Goal: Communication & Community: Ask a question

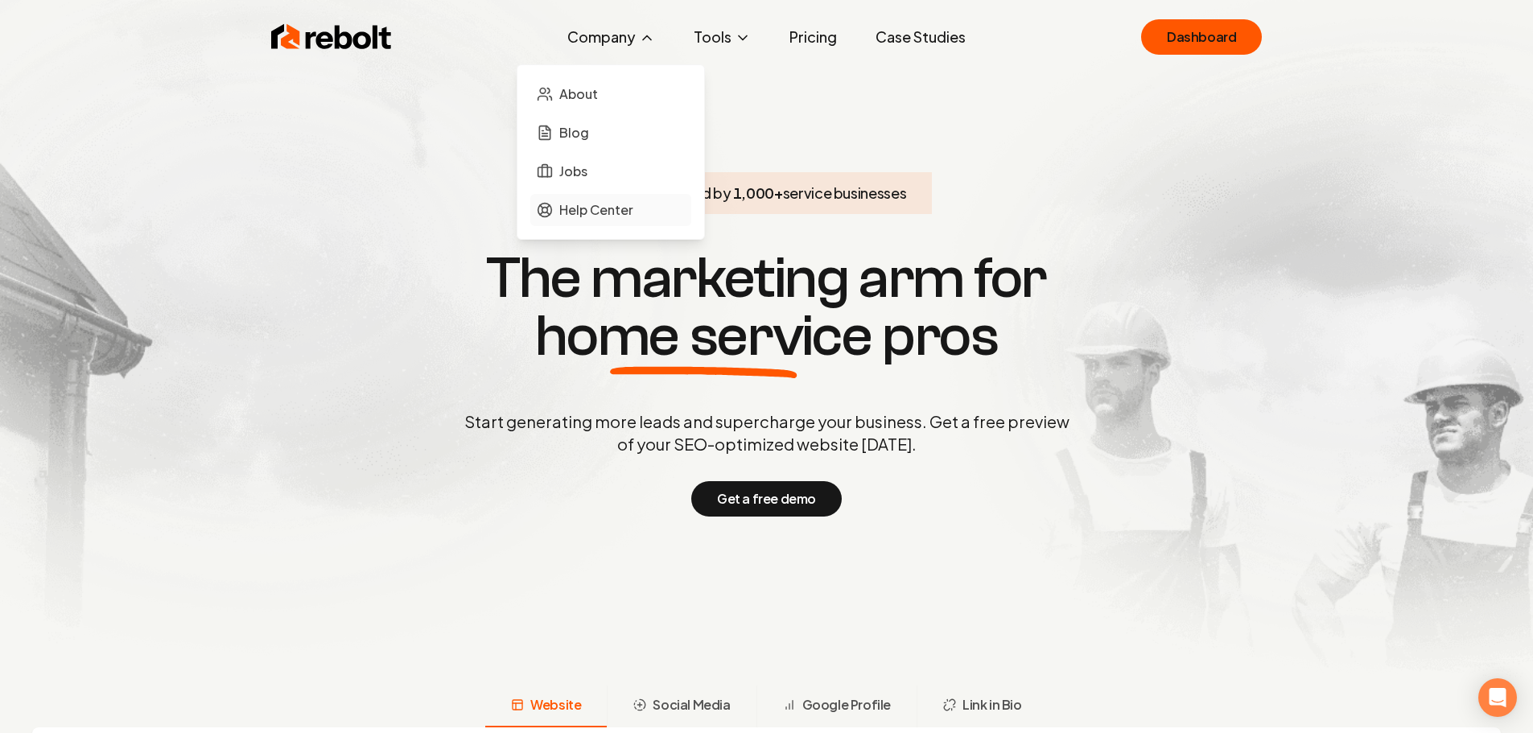
click at [583, 204] on span "Help Center" at bounding box center [596, 209] width 74 height 19
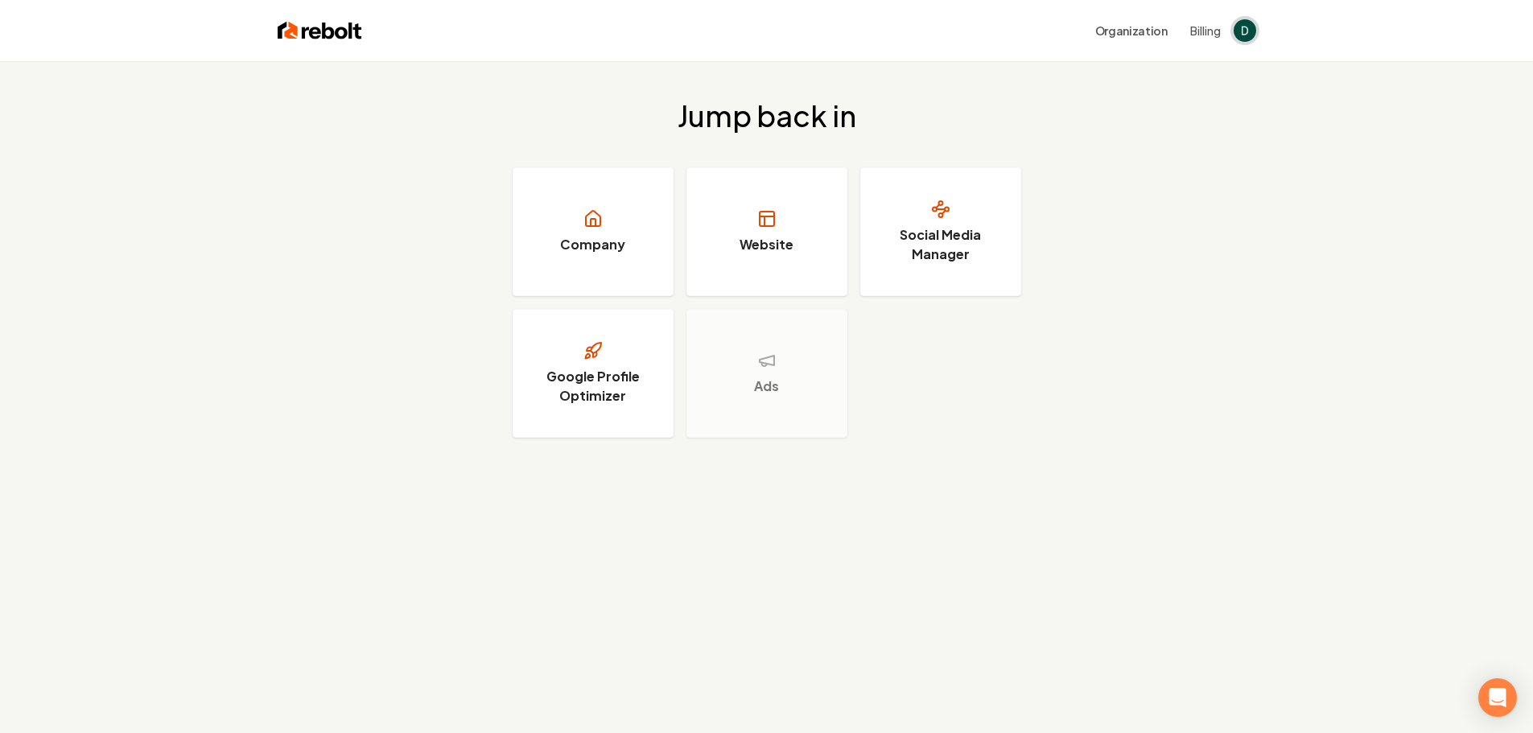
click at [1087, 34] on img "Open user button" at bounding box center [1245, 30] width 23 height 23
click at [1087, 89] on div "Jump back in Company Website Social Media Manager Google Profile Optimizer Ads" at bounding box center [766, 268] width 1533 height 415
click at [1087, 481] on div "Open Intercom Messenger" at bounding box center [1498, 698] width 43 height 43
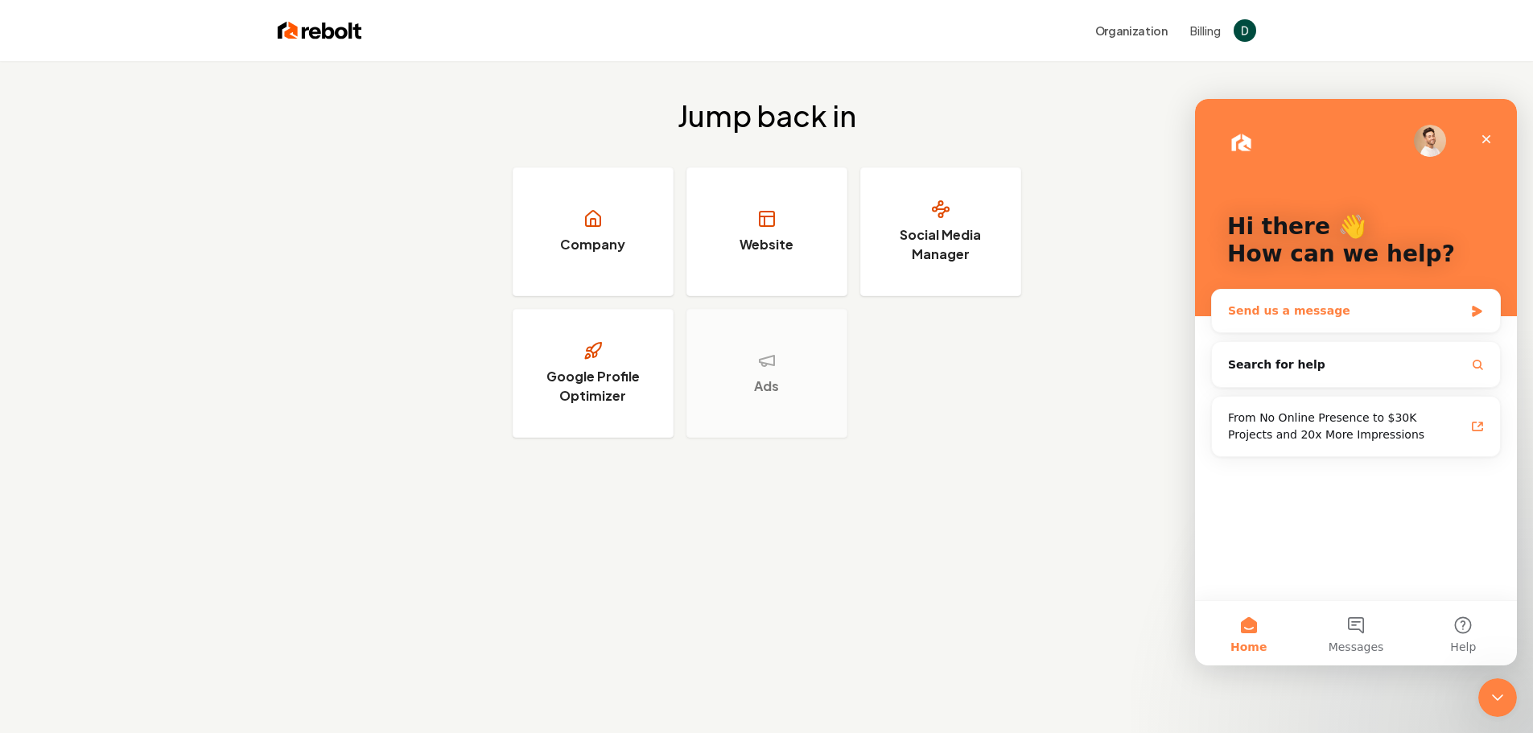
click at [1087, 331] on div "Send us a message" at bounding box center [1356, 311] width 288 height 43
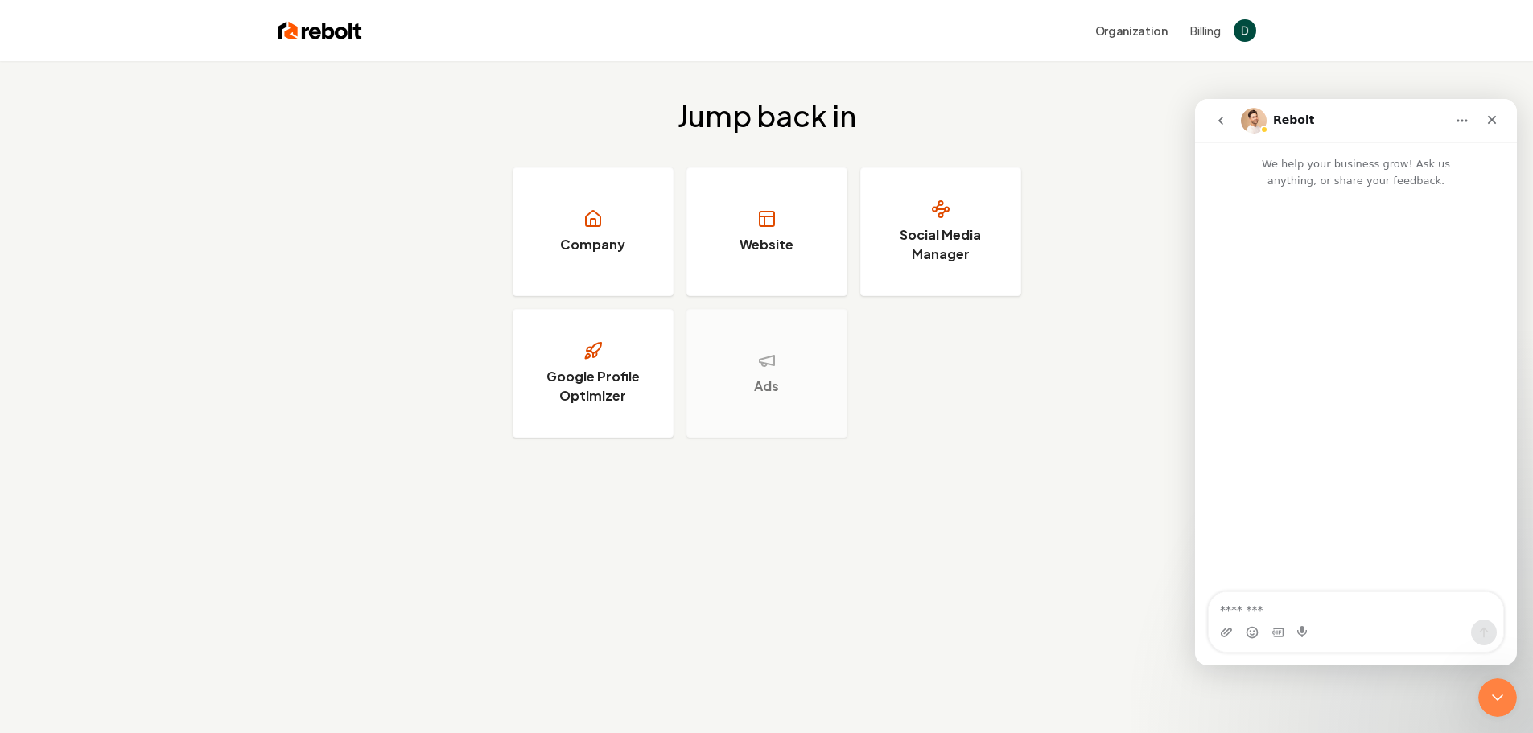
click at [1087, 117] on icon "go back" at bounding box center [1221, 120] width 13 height 13
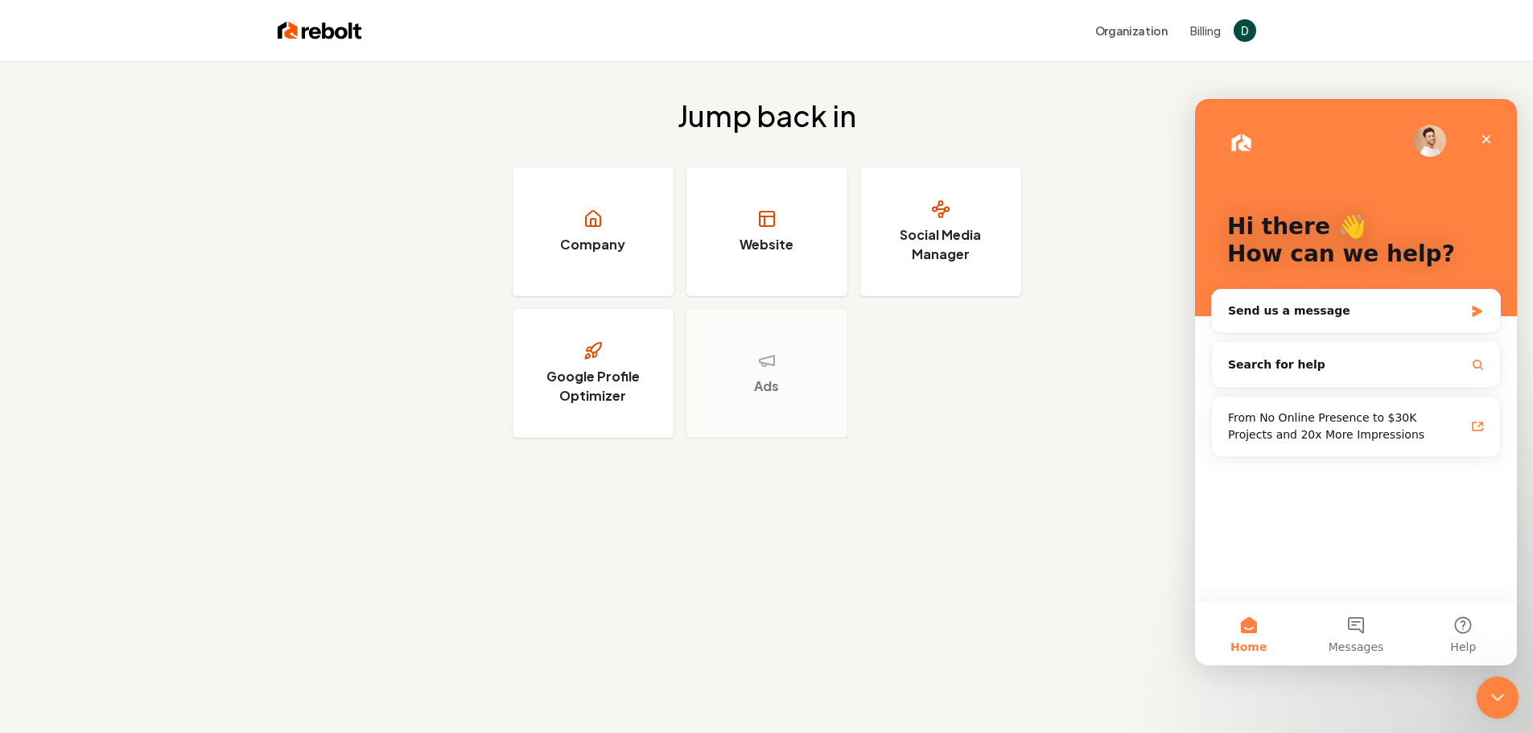
click at [1087, 481] on div "Close Intercom Messenger" at bounding box center [1495, 695] width 39 height 39
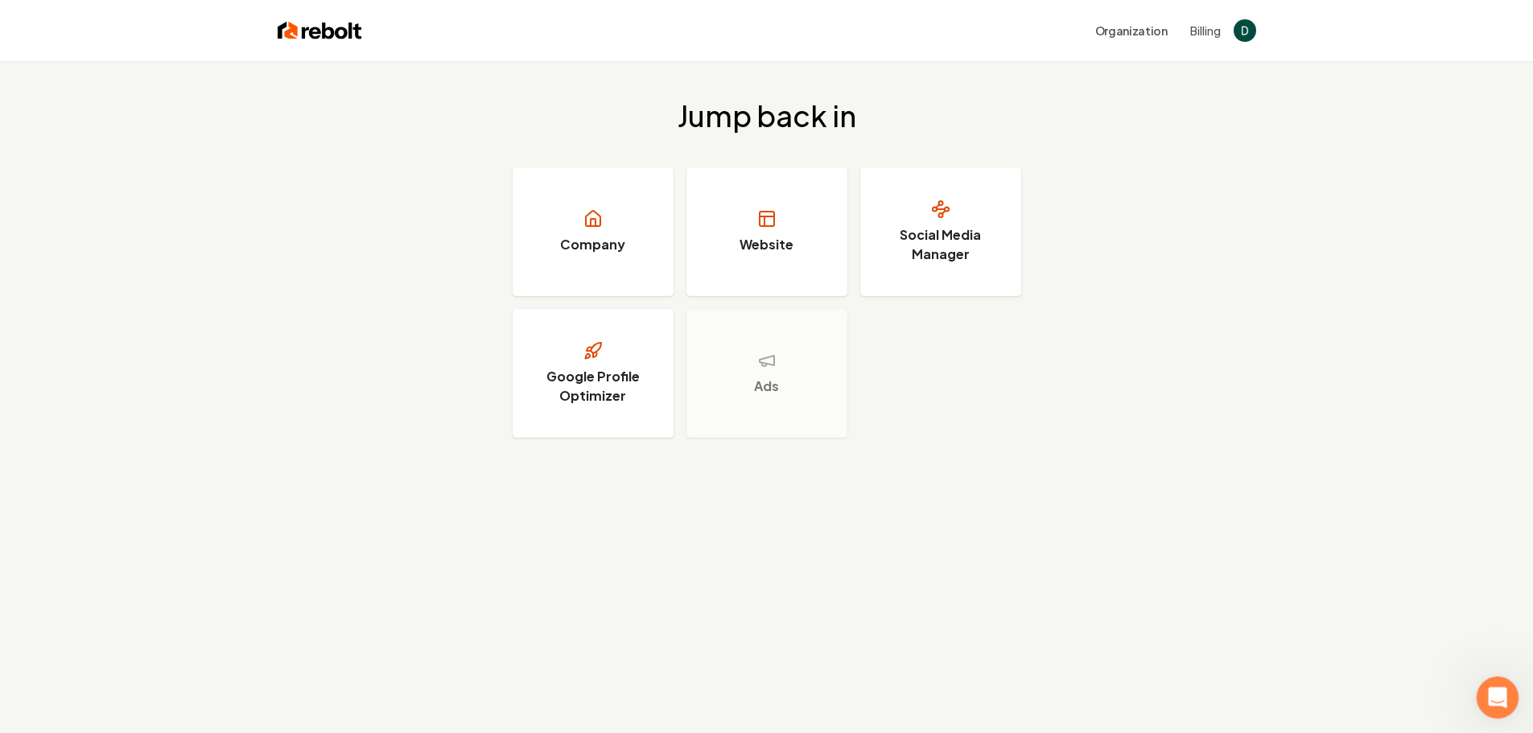
click at [1087, 481] on div "Open Intercom Messenger" at bounding box center [1495, 695] width 53 height 53
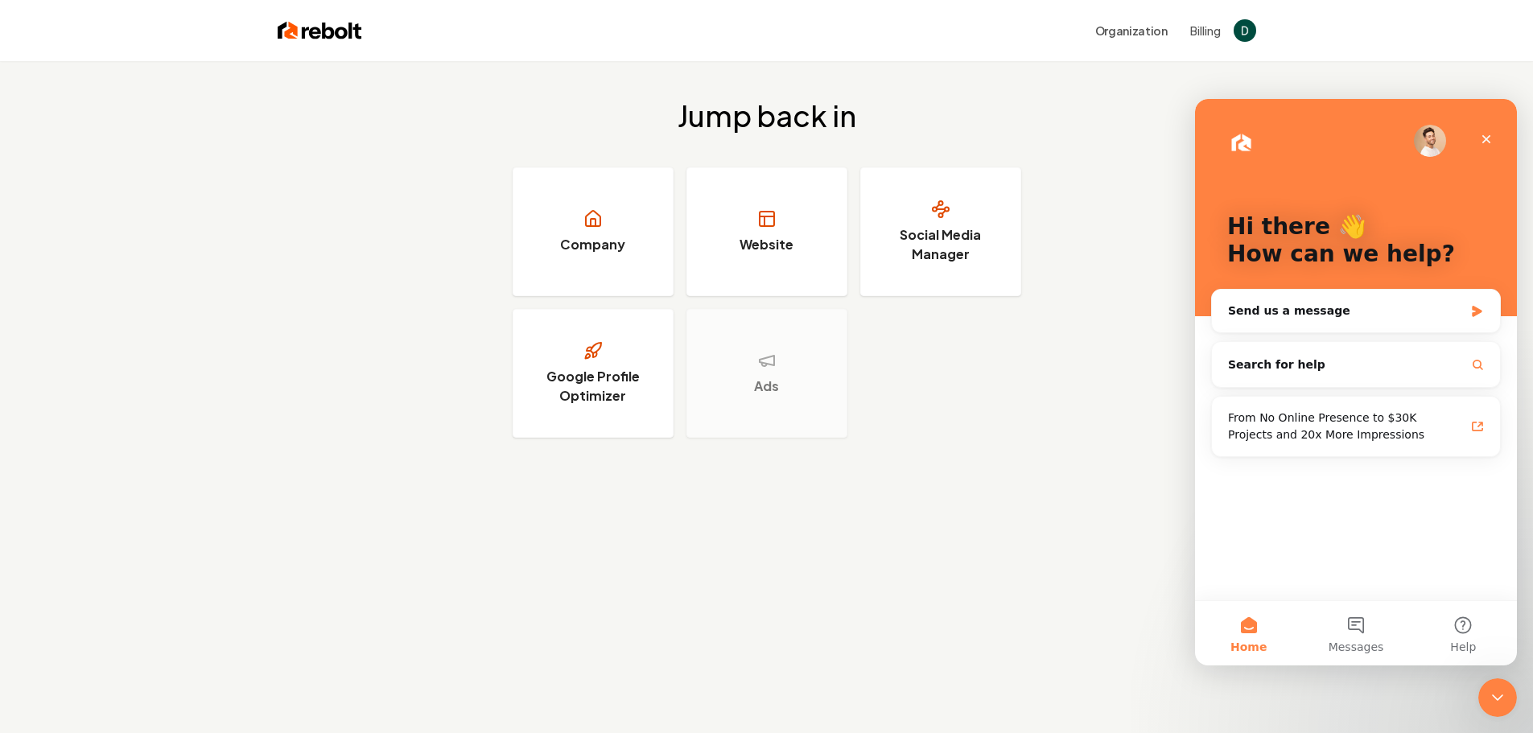
click at [1064, 413] on div "Jump back in Company Website Social Media Manager Google Profile Optimizer Ads" at bounding box center [766, 268] width 1533 height 415
click at [1087, 173] on div "Hi there 👋 How can we help?" at bounding box center [1356, 207] width 290 height 217
click at [1087, 132] on div "Intercom messenger" at bounding box center [1356, 141] width 258 height 32
click at [1087, 135] on img "Intercom messenger" at bounding box center [1430, 141] width 32 height 32
click at [1087, 138] on icon "Close" at bounding box center [1486, 139] width 13 height 13
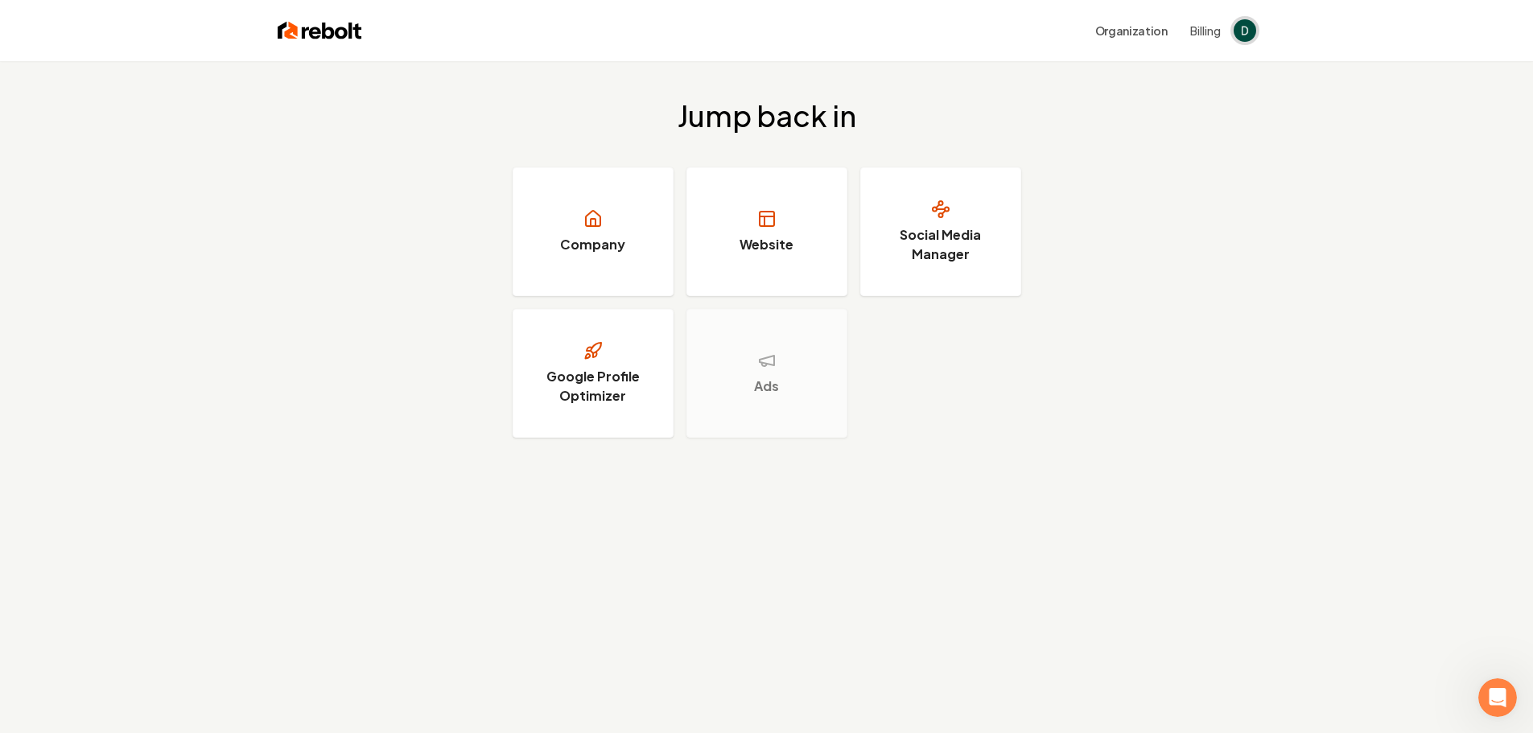
click at [1087, 39] on img "Open user button" at bounding box center [1245, 30] width 23 height 23
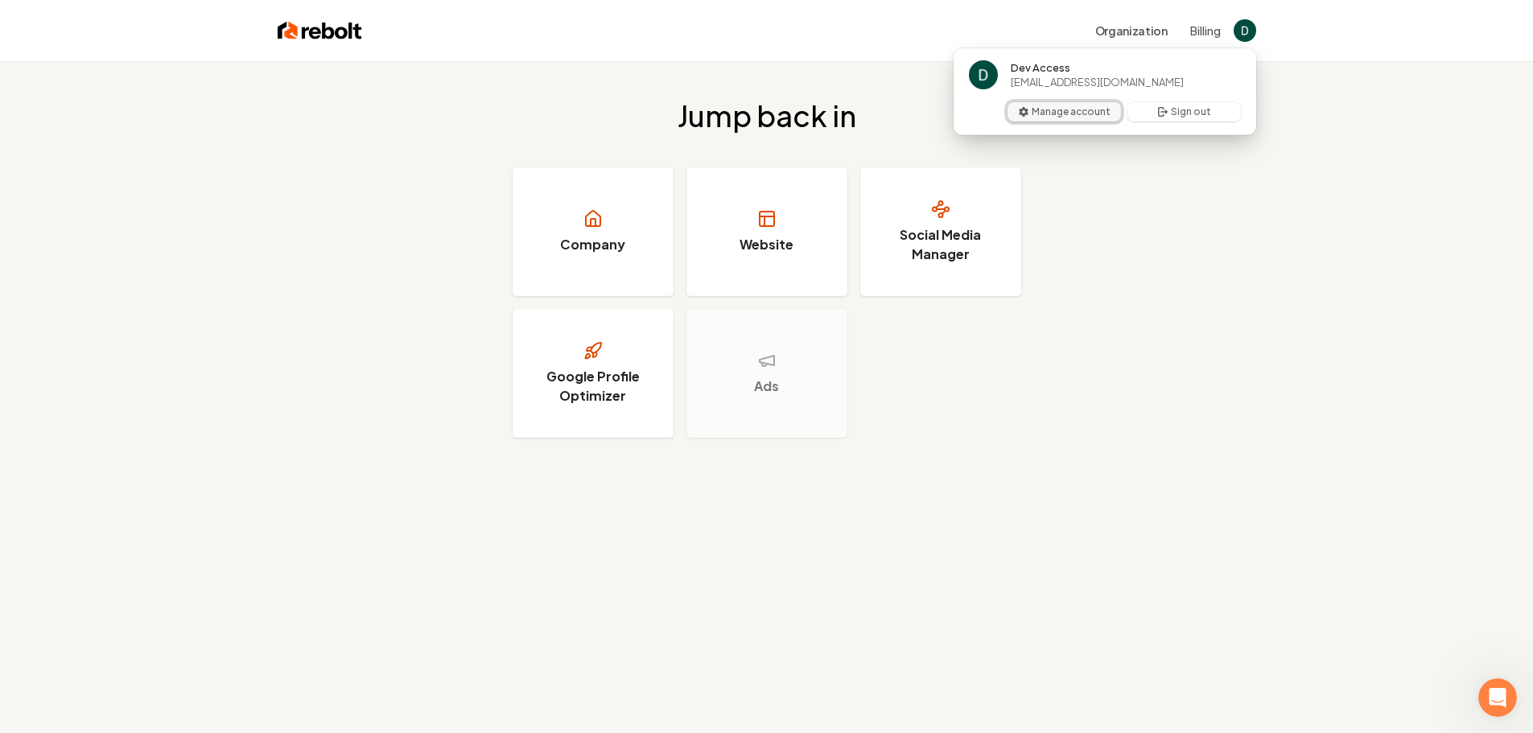
click at [1050, 105] on button "Manage account" at bounding box center [1064, 111] width 113 height 19
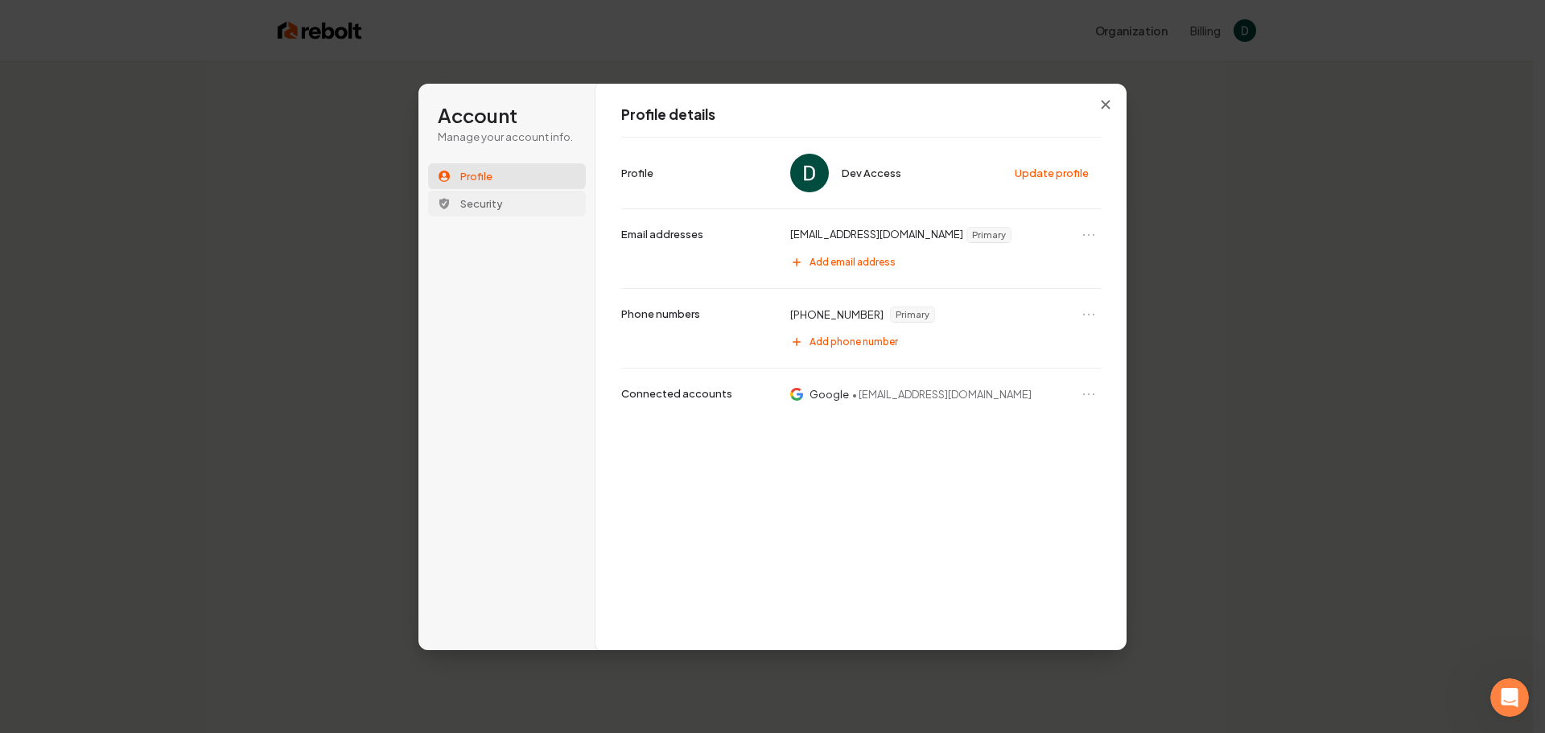
click at [499, 212] on button "Security" at bounding box center [507, 204] width 158 height 26
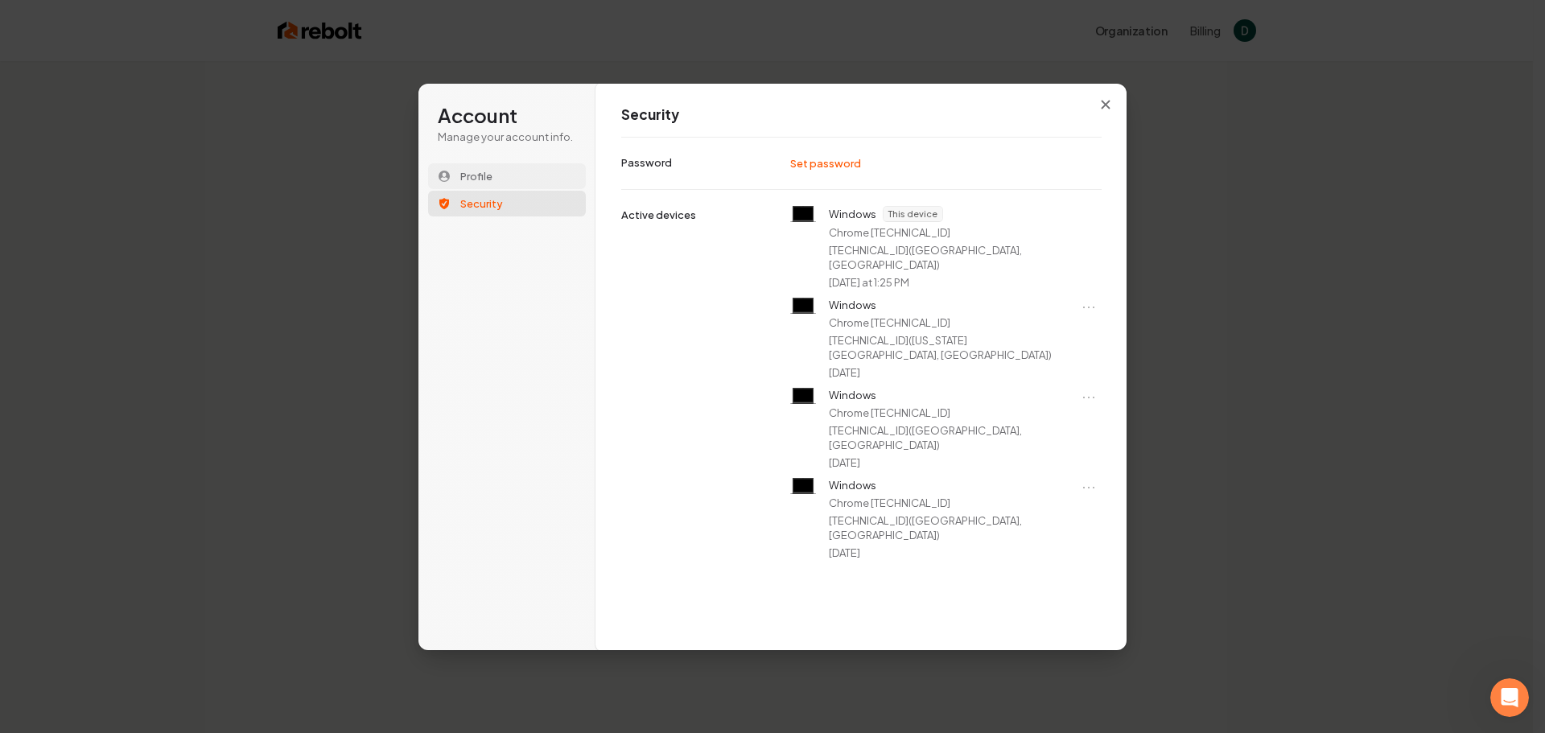
click at [542, 171] on button "Profile" at bounding box center [507, 176] width 158 height 26
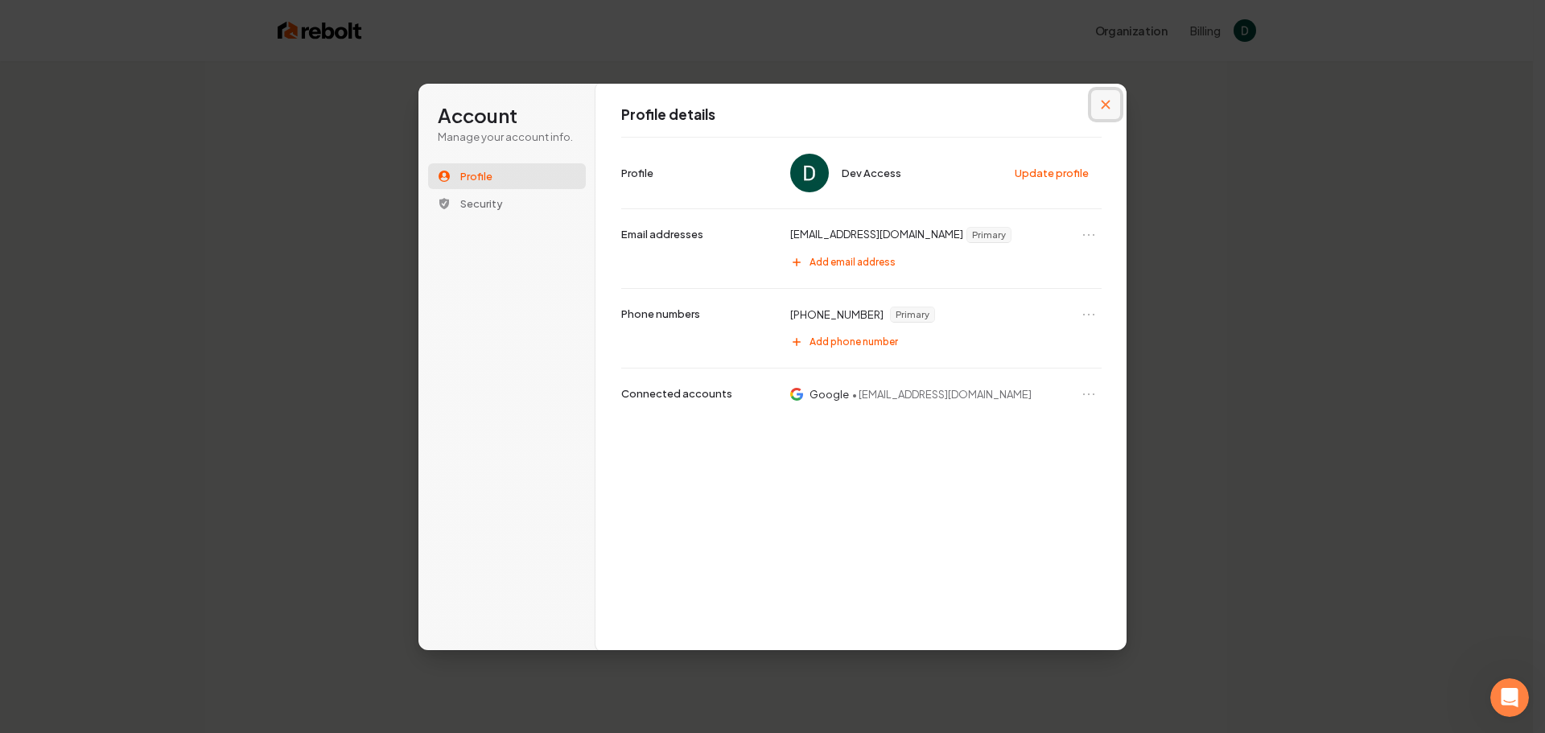
click at [1087, 108] on button "Close modal" at bounding box center [1105, 104] width 29 height 29
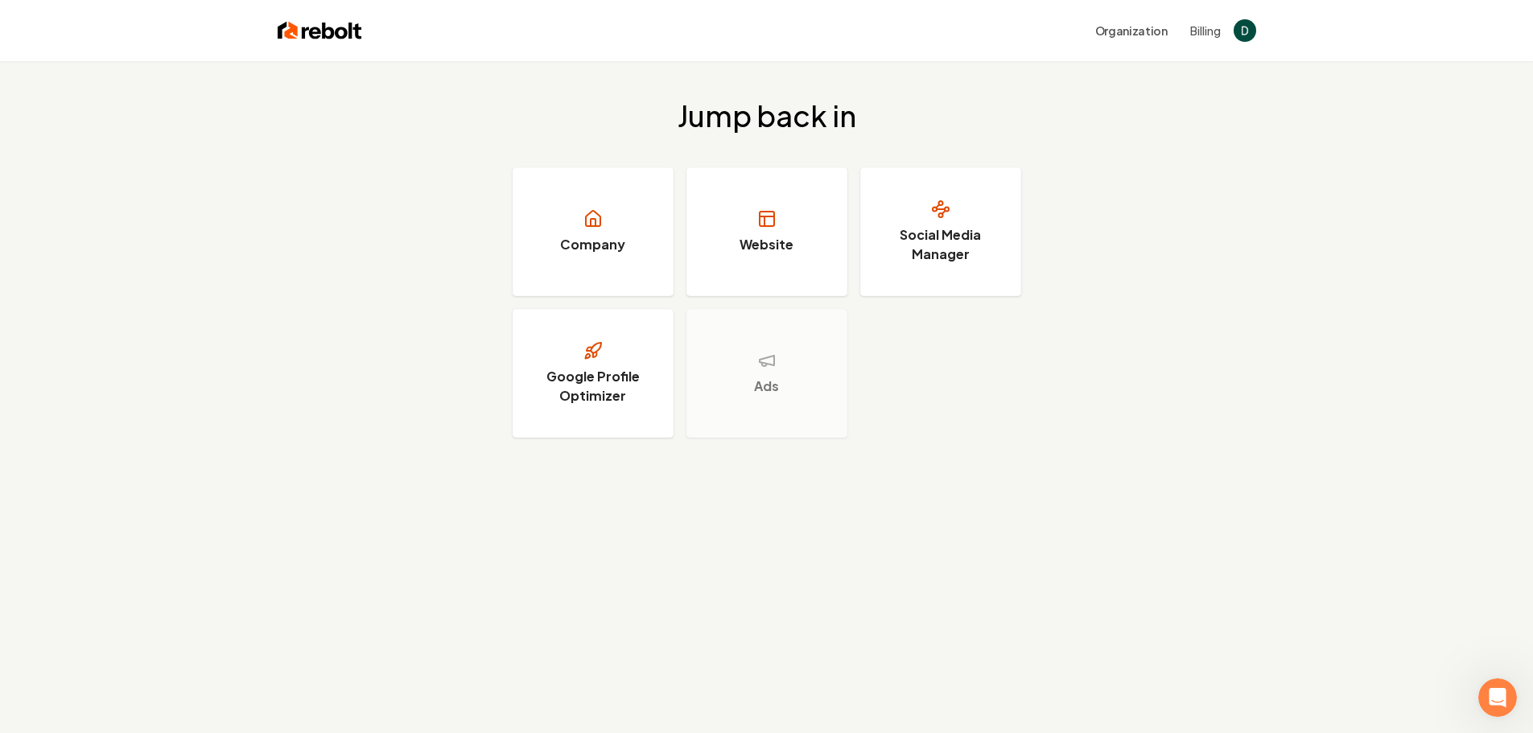
click at [340, 34] on img at bounding box center [320, 30] width 85 height 23
click at [1087, 481] on div "Open Intercom Messenger" at bounding box center [1495, 695] width 53 height 53
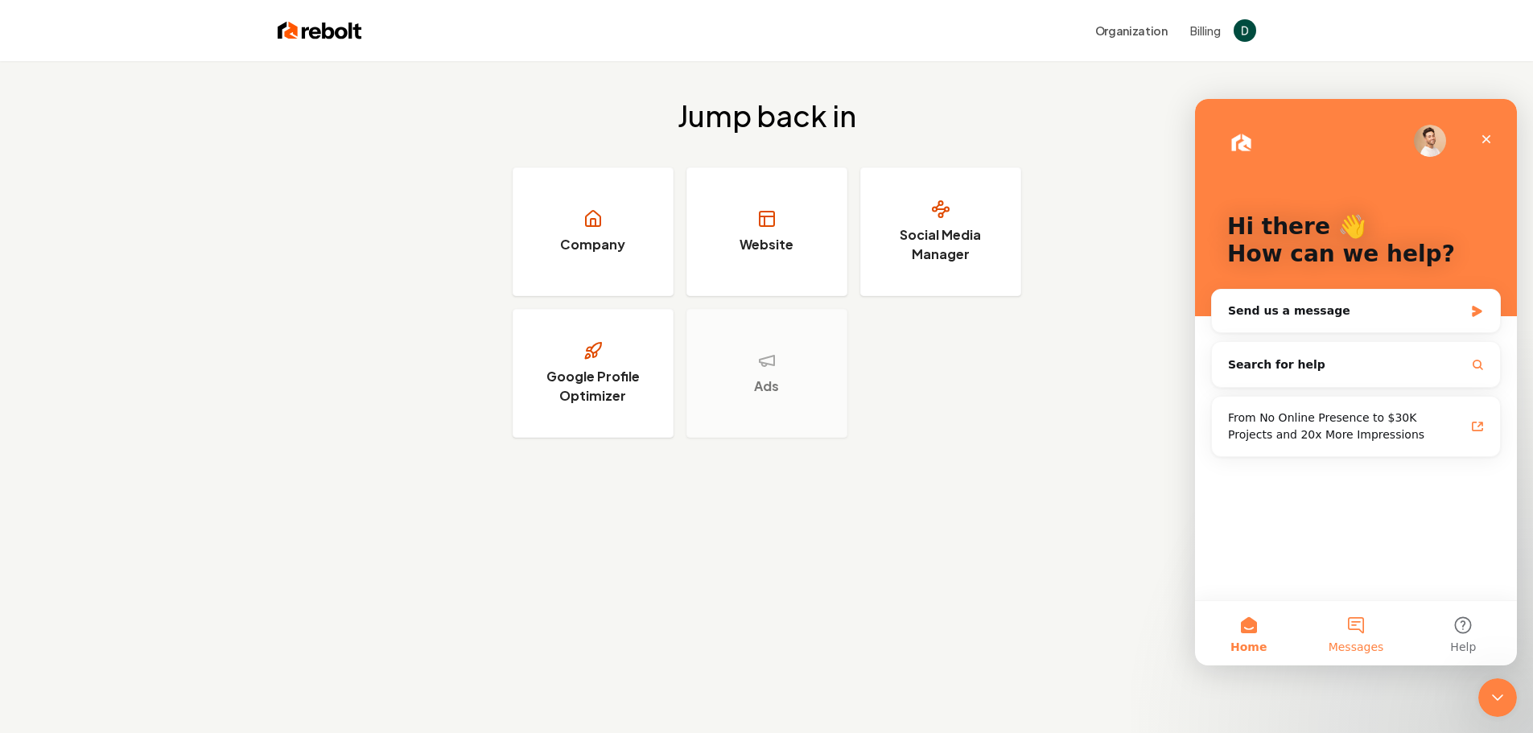
click at [1087, 481] on span "Messages" at bounding box center [1357, 646] width 56 height 11
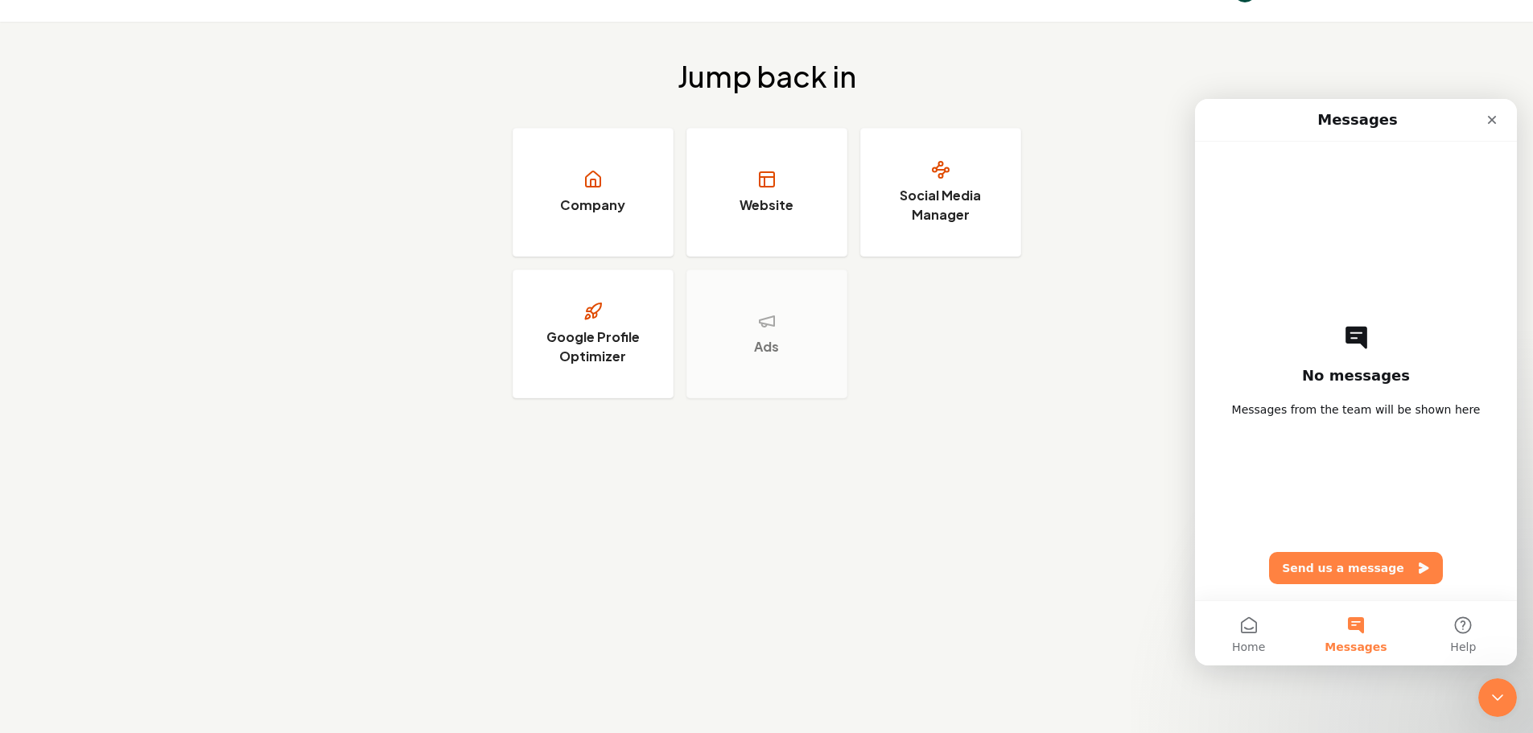
scroll to position [61, 0]
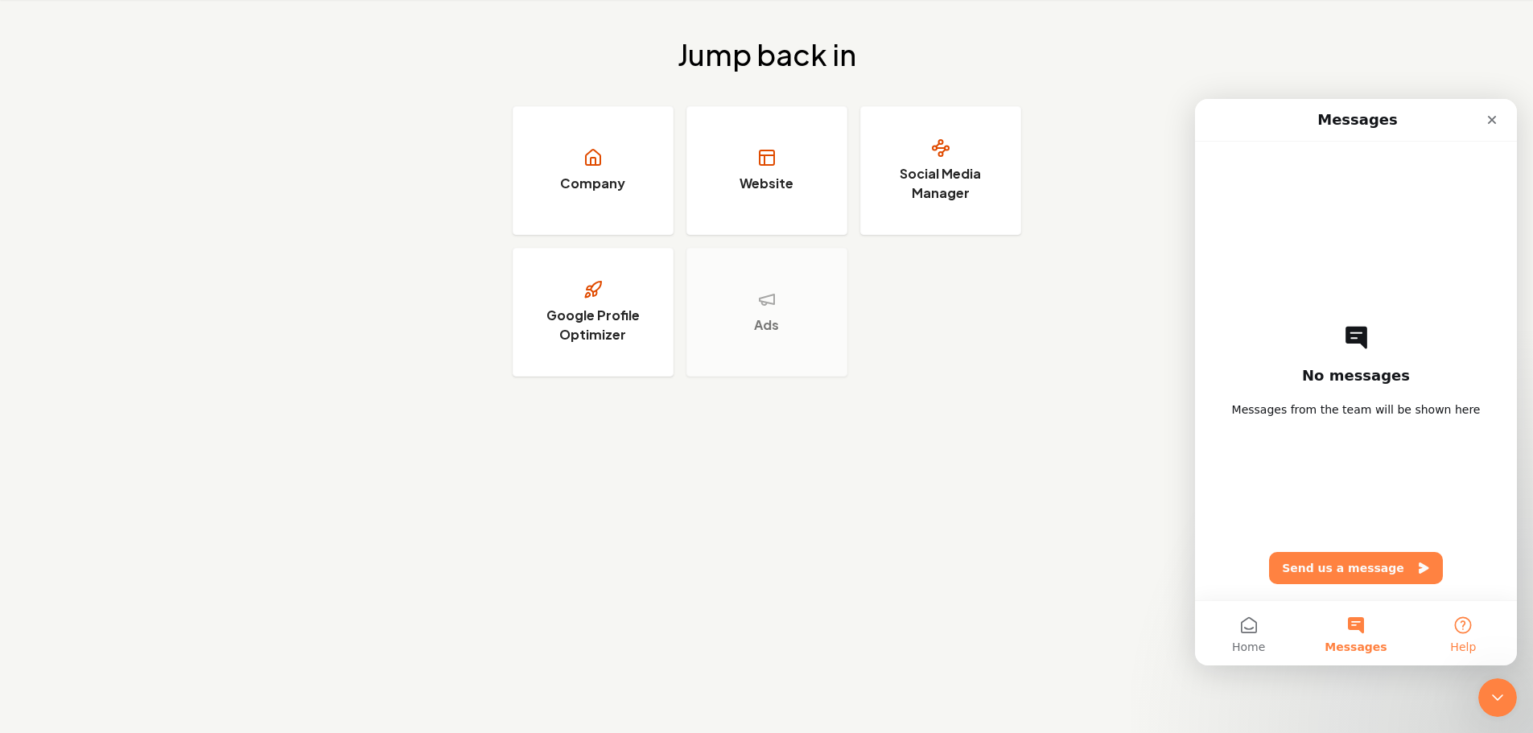
click at [1087, 481] on button "Help" at bounding box center [1463, 633] width 107 height 64
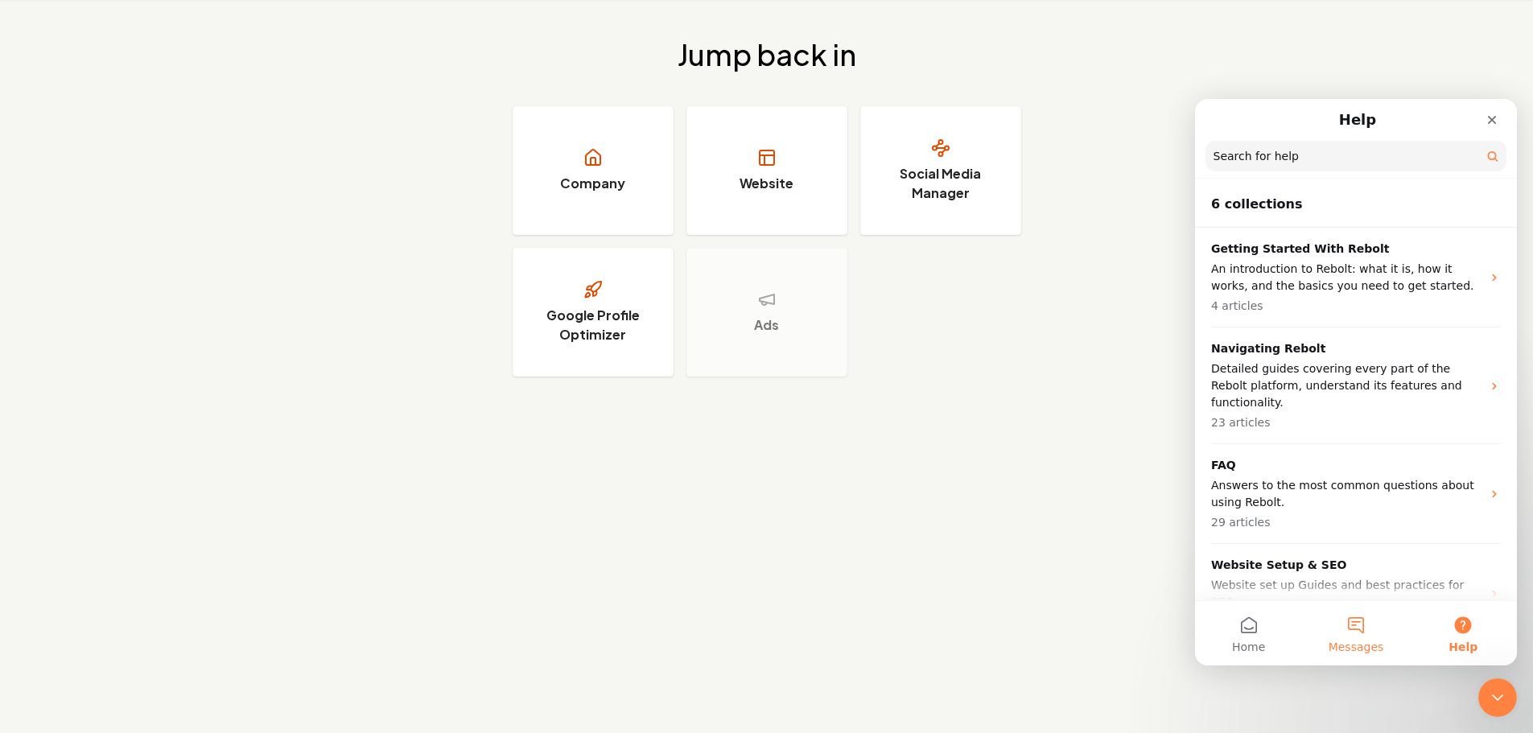
drag, startPoint x: 1361, startPoint y: 644, endPoint x: 1356, endPoint y: 636, distance: 9.4
click at [1087, 481] on button "Messages" at bounding box center [1355, 633] width 107 height 64
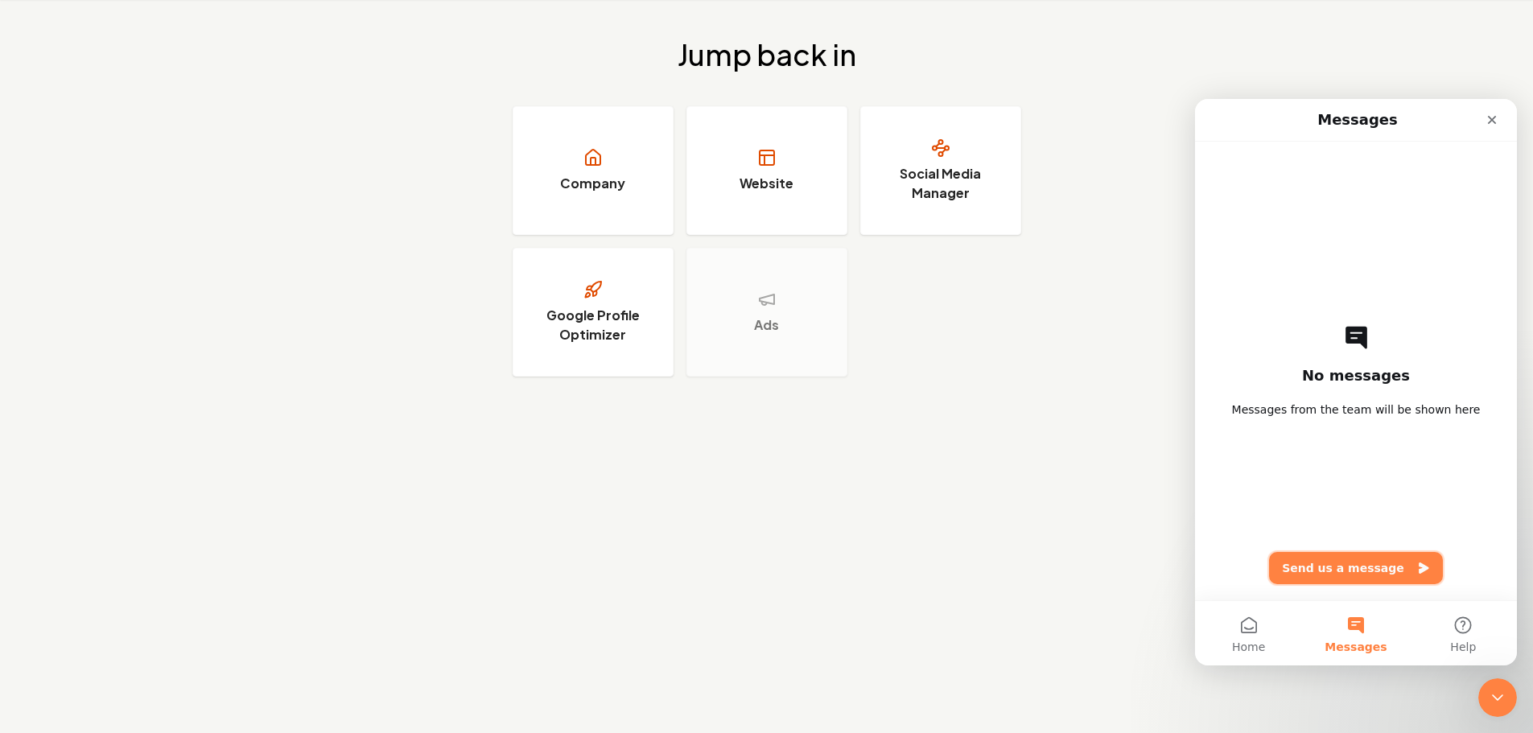
click at [1087, 481] on button "Send us a message" at bounding box center [1356, 568] width 174 height 32
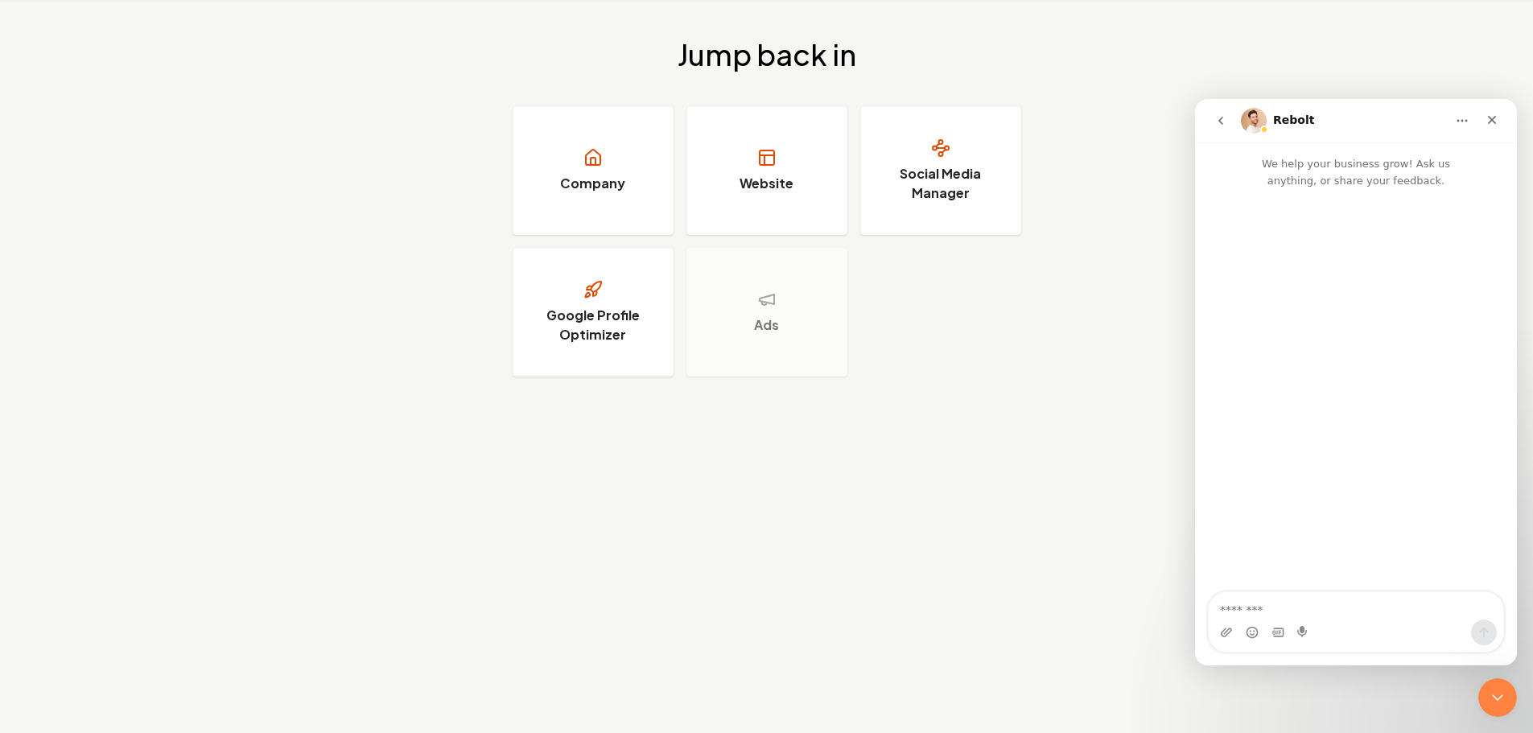
click at [1087, 127] on button "go back" at bounding box center [1221, 120] width 31 height 31
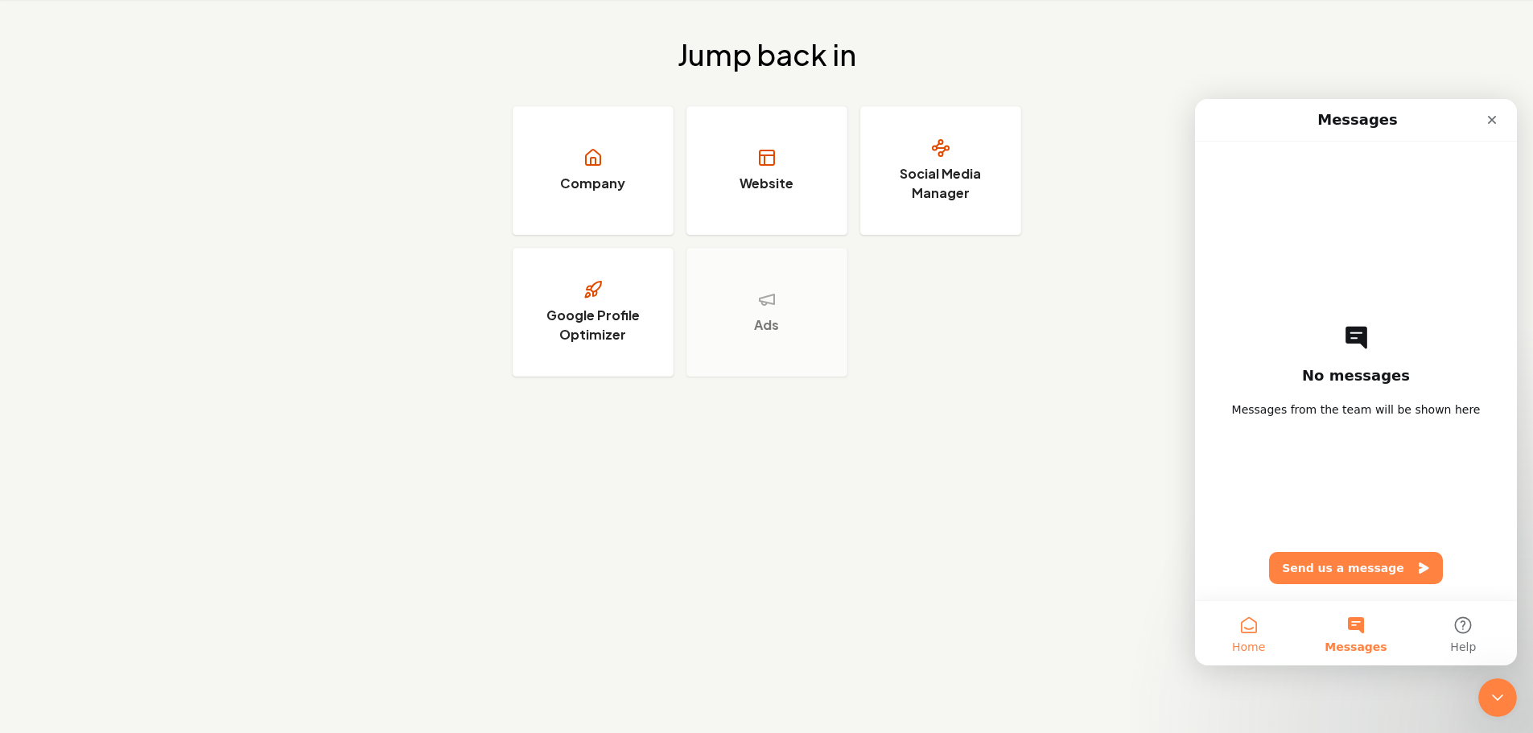
click at [1087, 481] on button "Home" at bounding box center [1248, 633] width 107 height 64
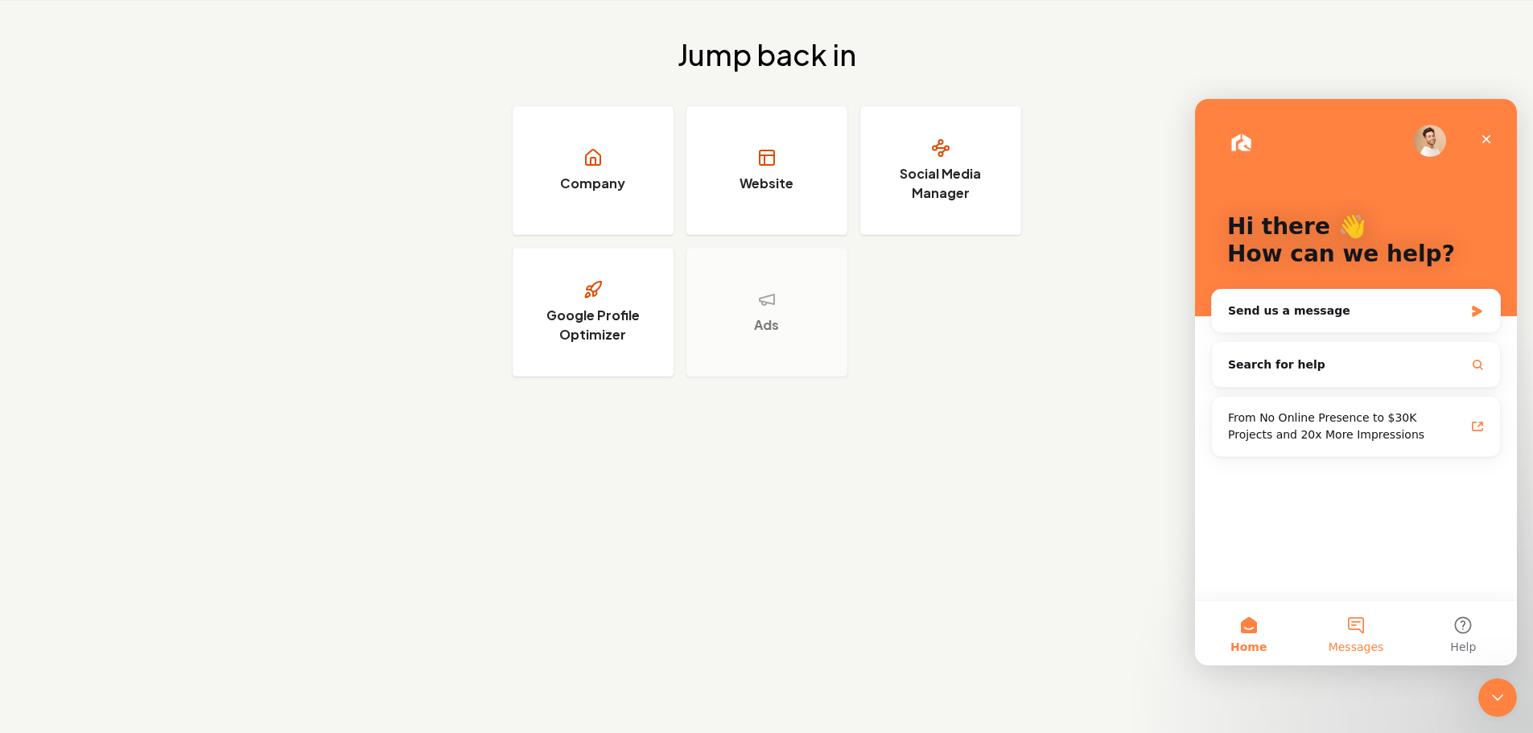
click at [1087, 481] on button "Messages" at bounding box center [1355, 633] width 107 height 64
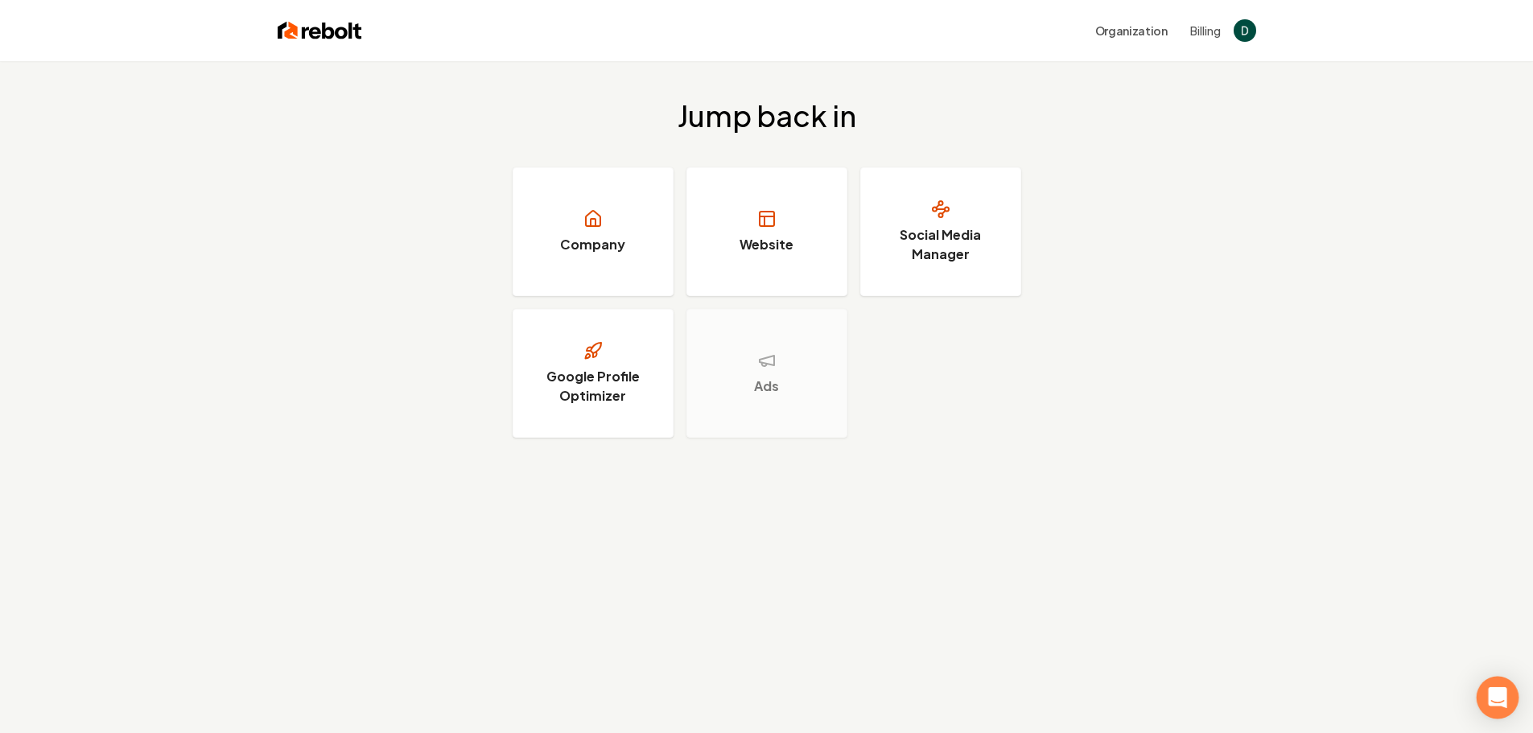
click at [1507, 696] on div "Open Intercom Messenger" at bounding box center [1498, 698] width 43 height 43
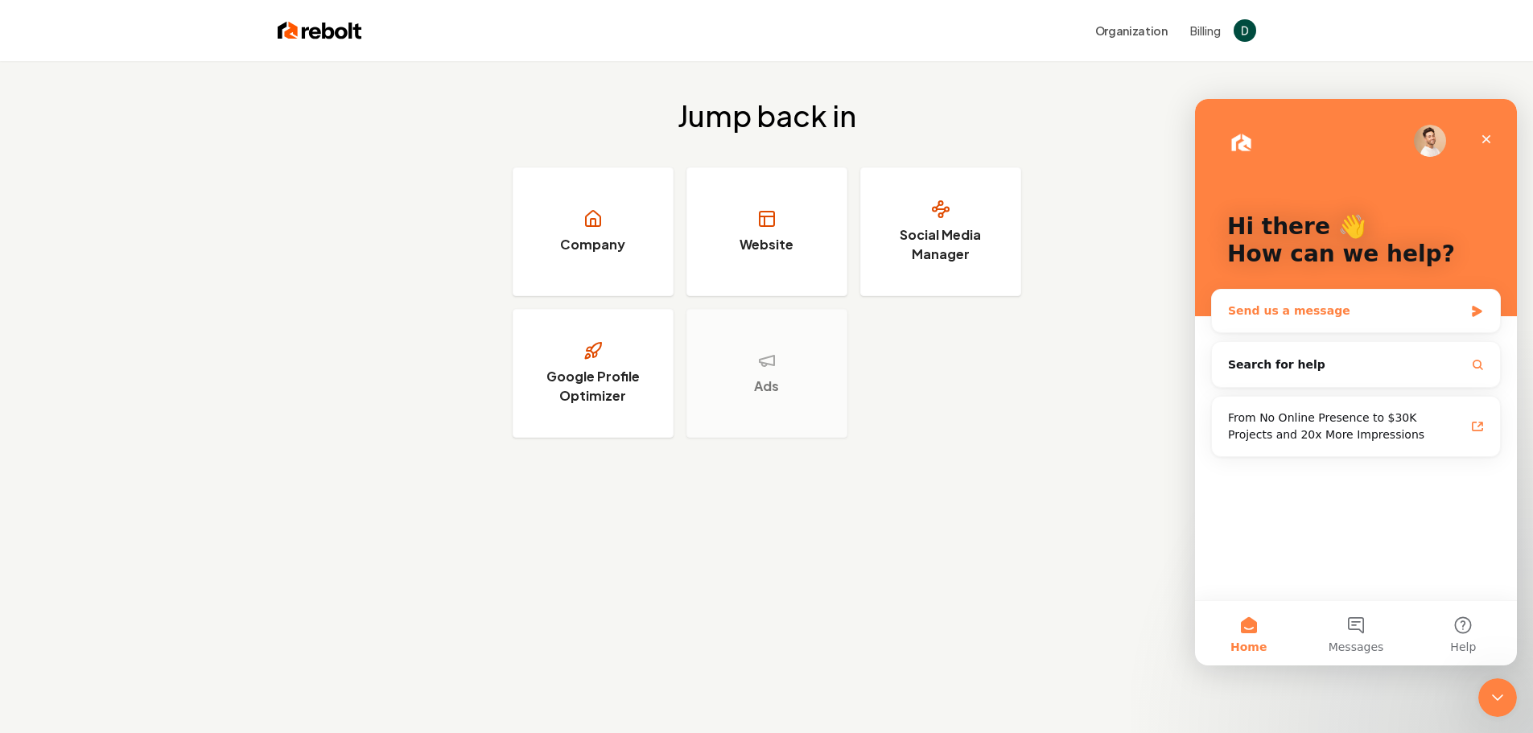
click at [1343, 311] on div "Send us a message" at bounding box center [1346, 311] width 236 height 17
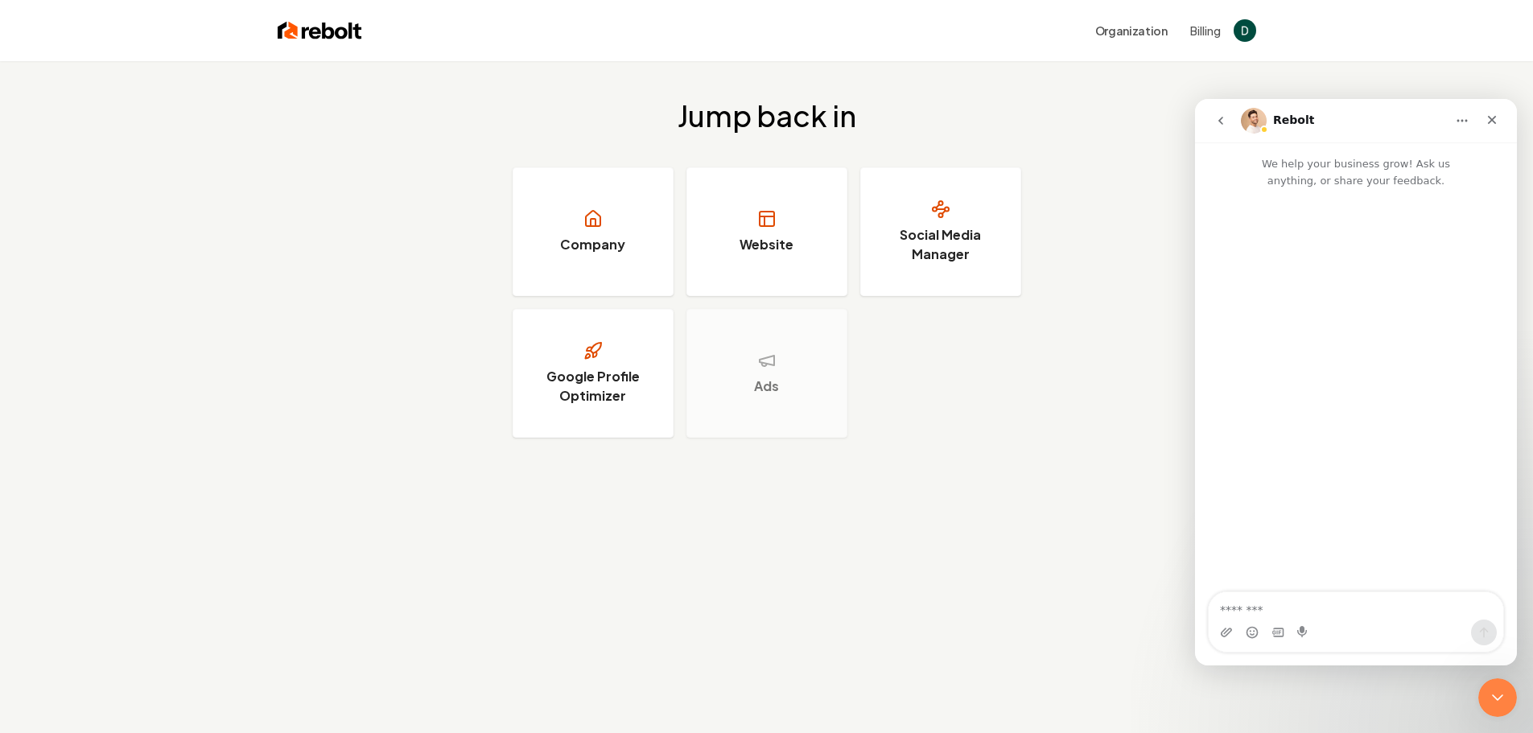
click at [1335, 606] on textarea "Message…" at bounding box center [1356, 605] width 295 height 27
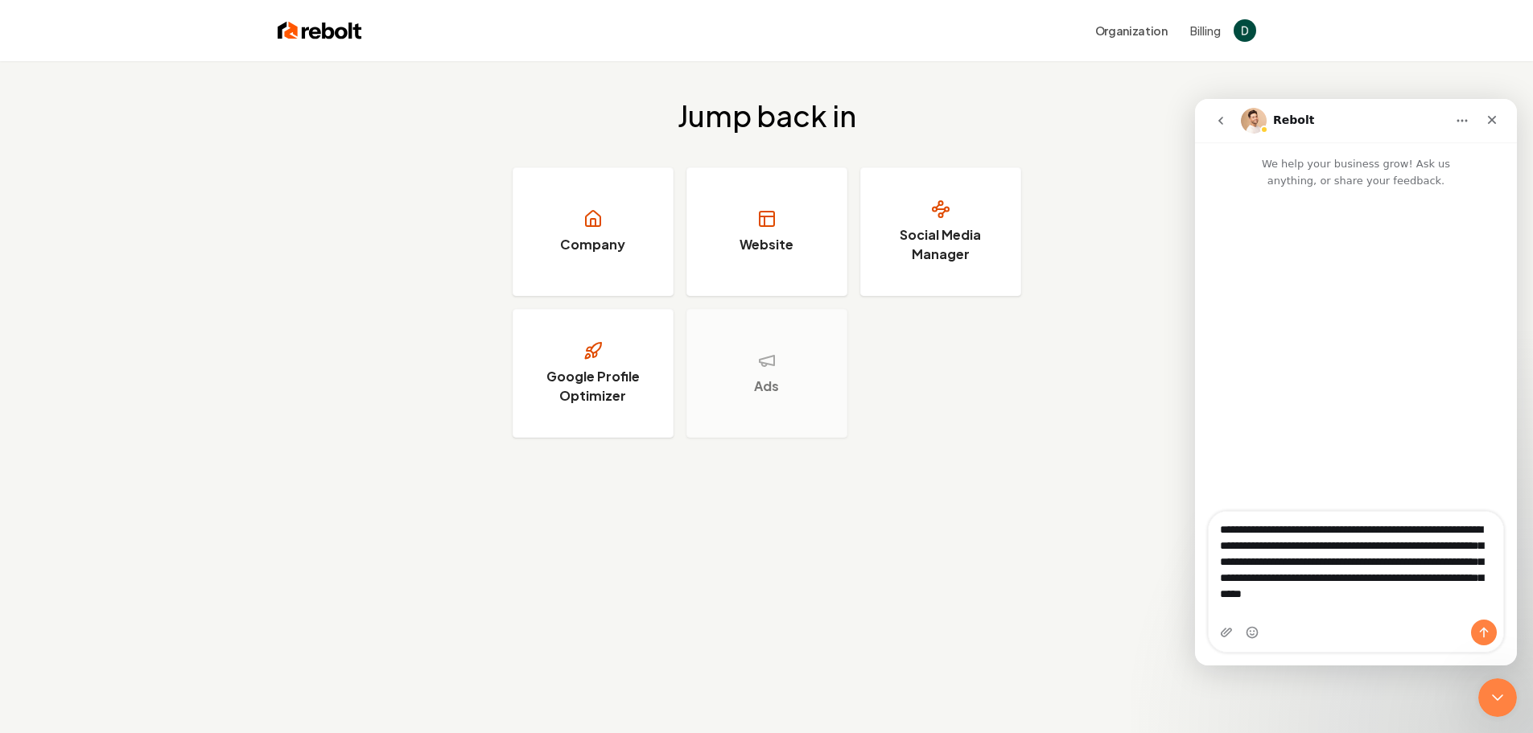
click at [1227, 536] on textarea "**********" at bounding box center [1356, 566] width 295 height 108
click at [1413, 617] on textarea "**********" at bounding box center [1356, 566] width 295 height 108
click at [1318, 648] on div "**********" at bounding box center [1356, 582] width 295 height 140
click at [1331, 607] on textarea "**********" at bounding box center [1356, 575] width 295 height 127
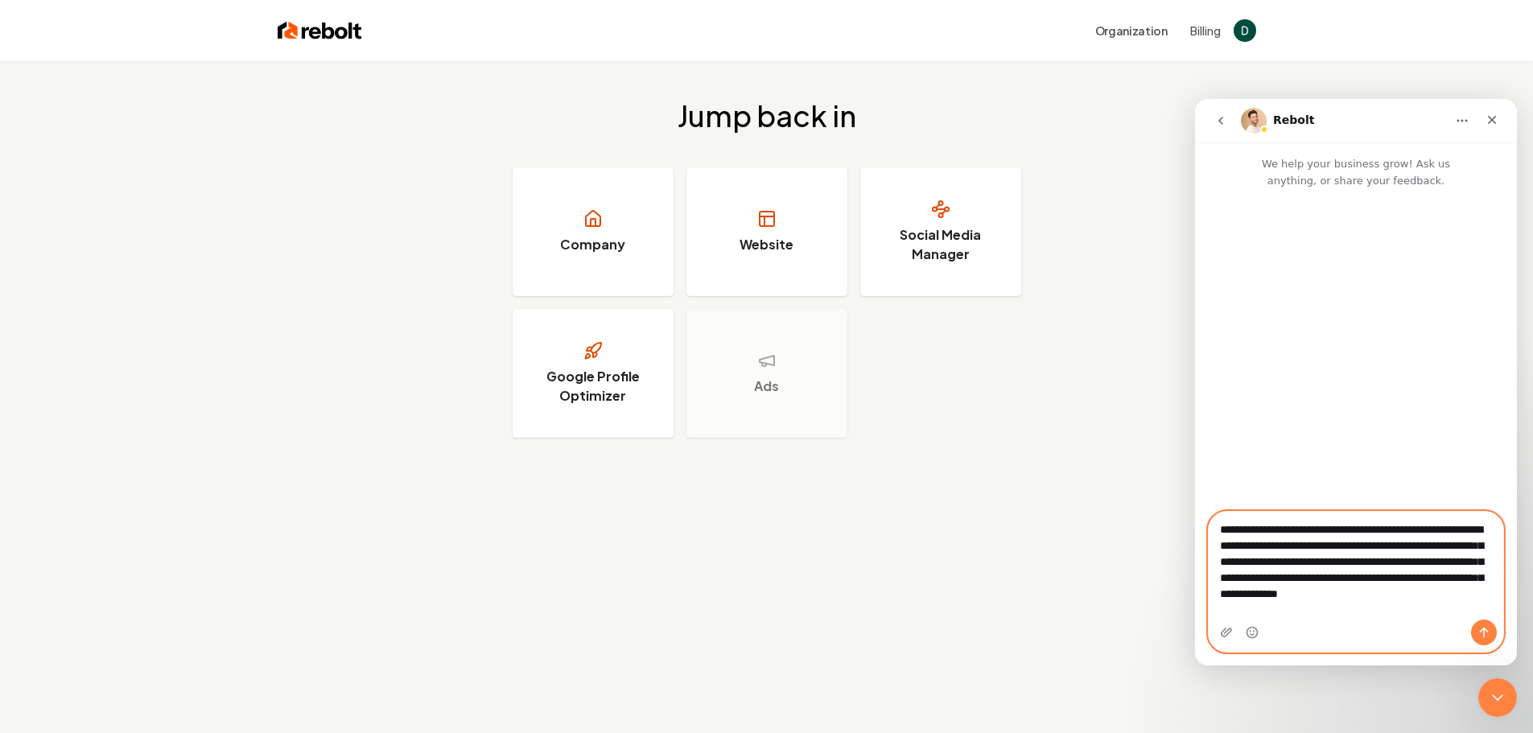
paste textarea "**********"
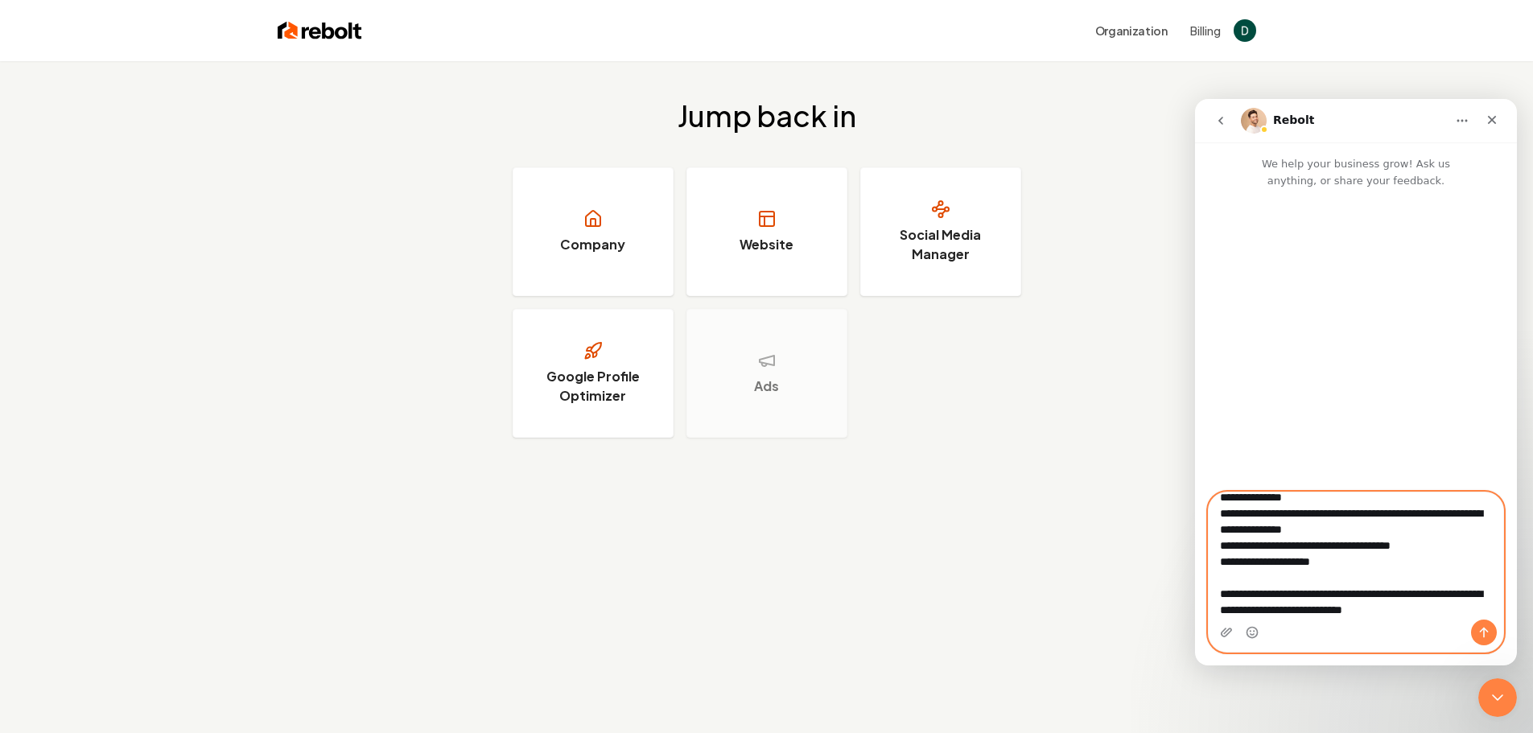
scroll to position [480, 0]
type textarea "**********"
click at [1482, 633] on icon "Send a message…" at bounding box center [1484, 632] width 13 height 13
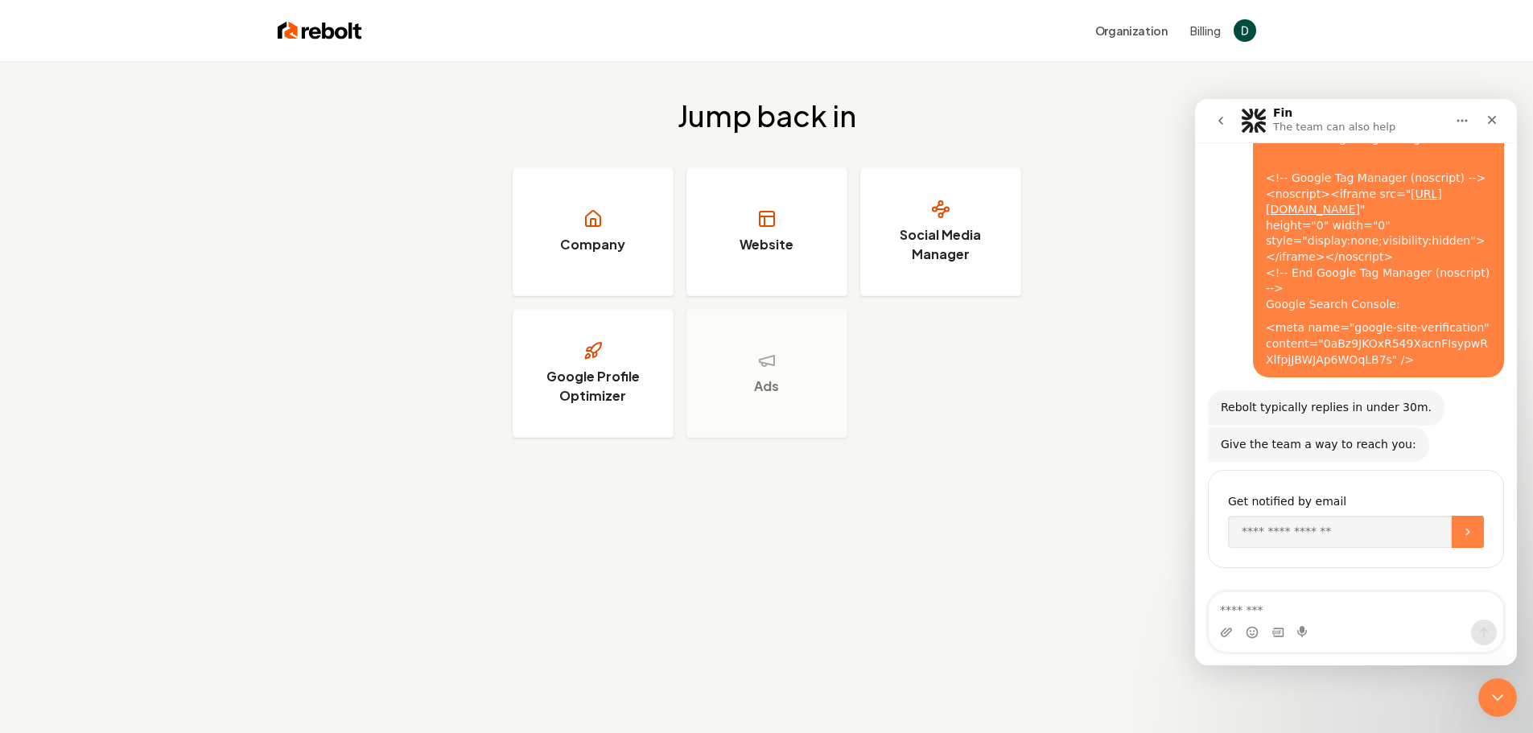
scroll to position [435, 0]
click at [1318, 538] on input "Enter your email" at bounding box center [1340, 532] width 224 height 32
type input "**********"
click at [1462, 532] on icon "Submit" at bounding box center [1468, 532] width 13 height 13
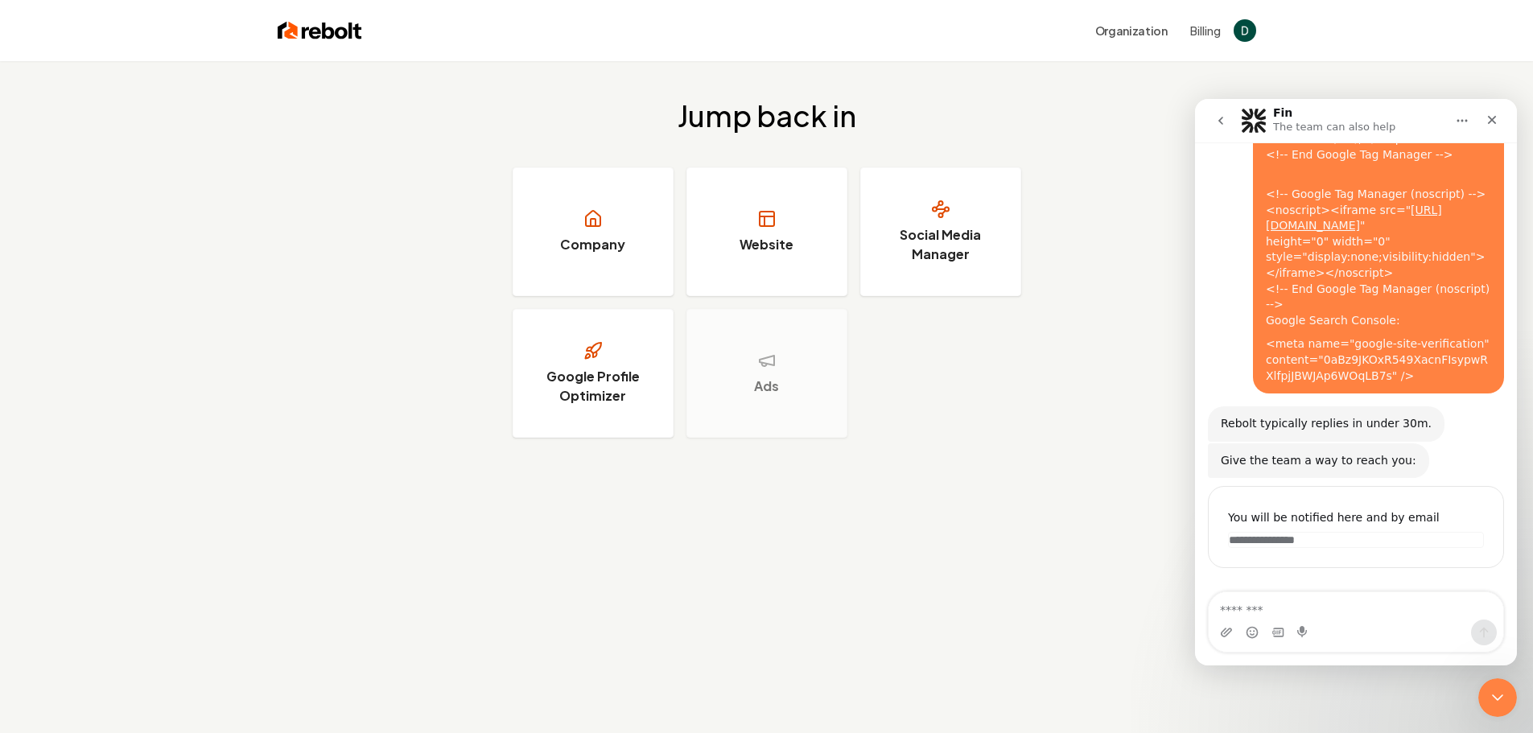
scroll to position [419, 0]
click at [1341, 616] on textarea "Message…" at bounding box center [1356, 605] width 295 height 27
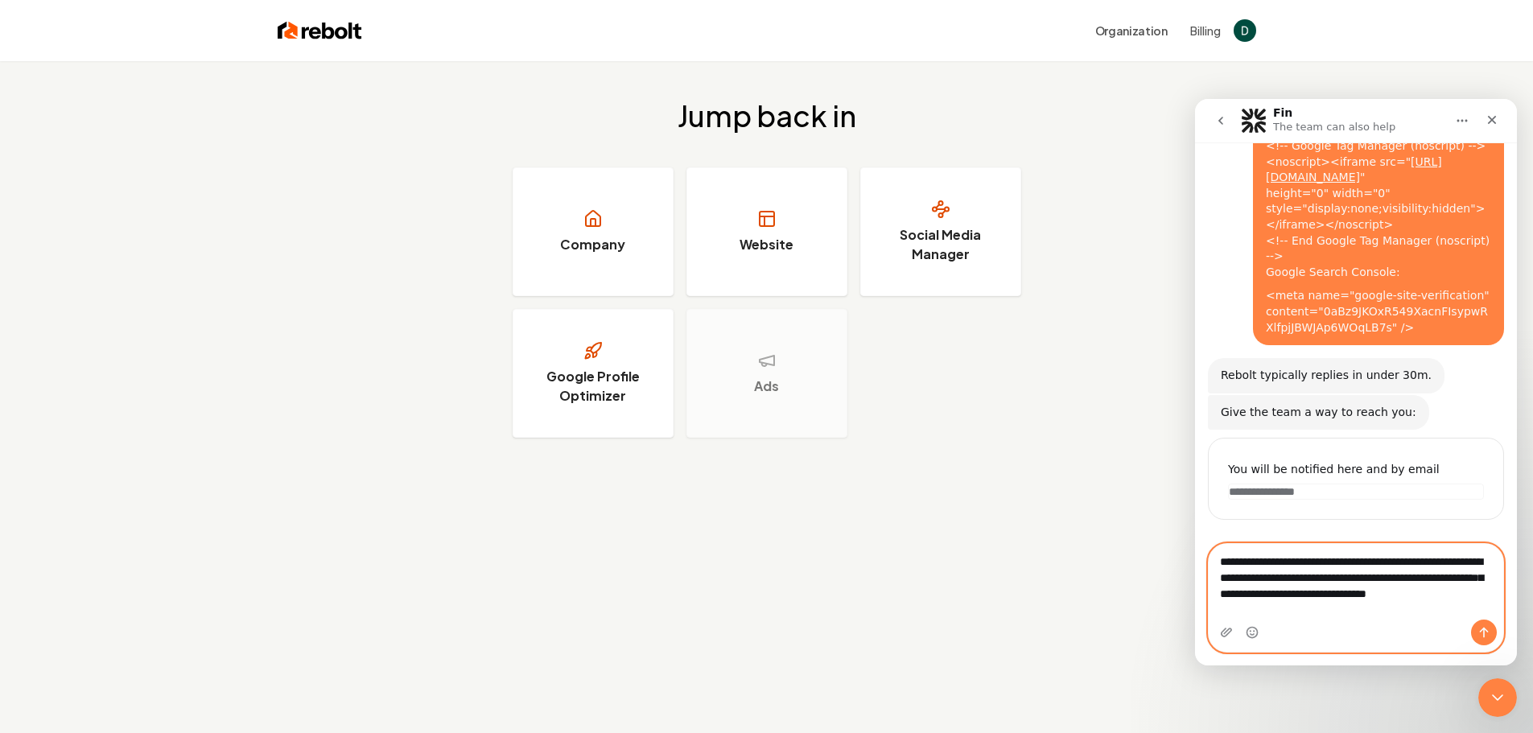
scroll to position [467, 0]
click at [1381, 593] on textarea "**********" at bounding box center [1356, 582] width 295 height 76
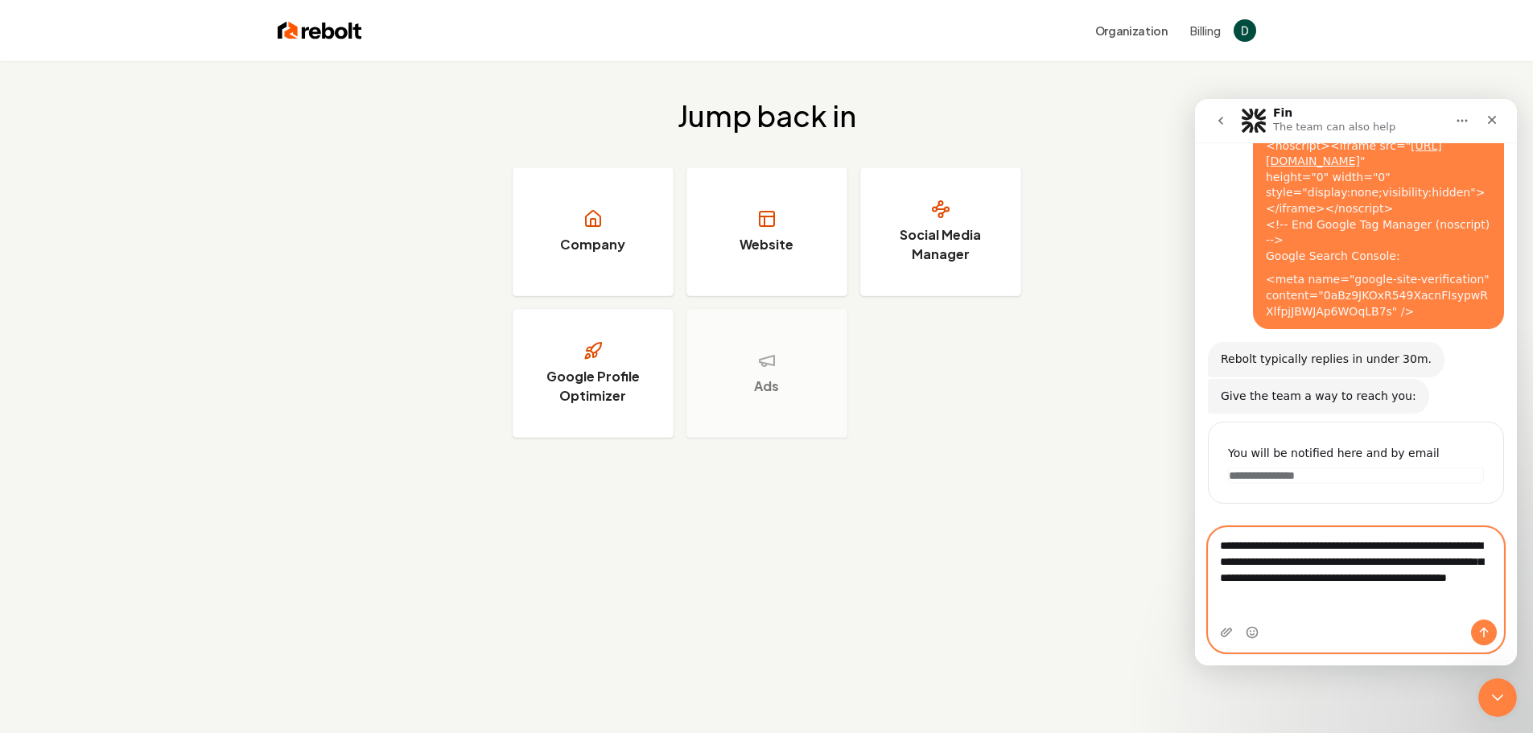
click at [1407, 604] on textarea "**********" at bounding box center [1356, 566] width 295 height 76
click at [1341, 604] on textarea "**********" at bounding box center [1356, 566] width 295 height 76
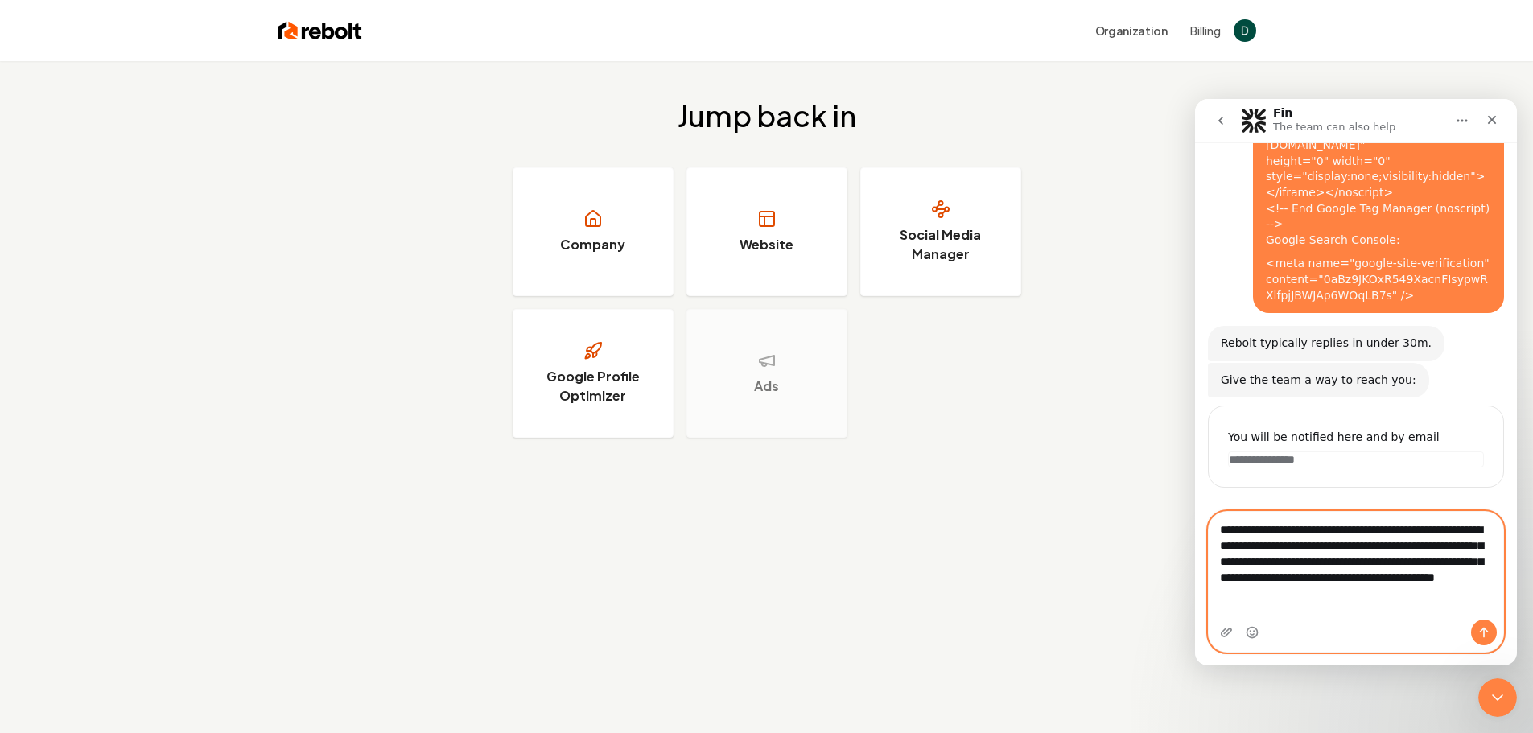
type textarea "**********"
click at [1478, 637] on icon "Send a message…" at bounding box center [1484, 632] width 13 height 13
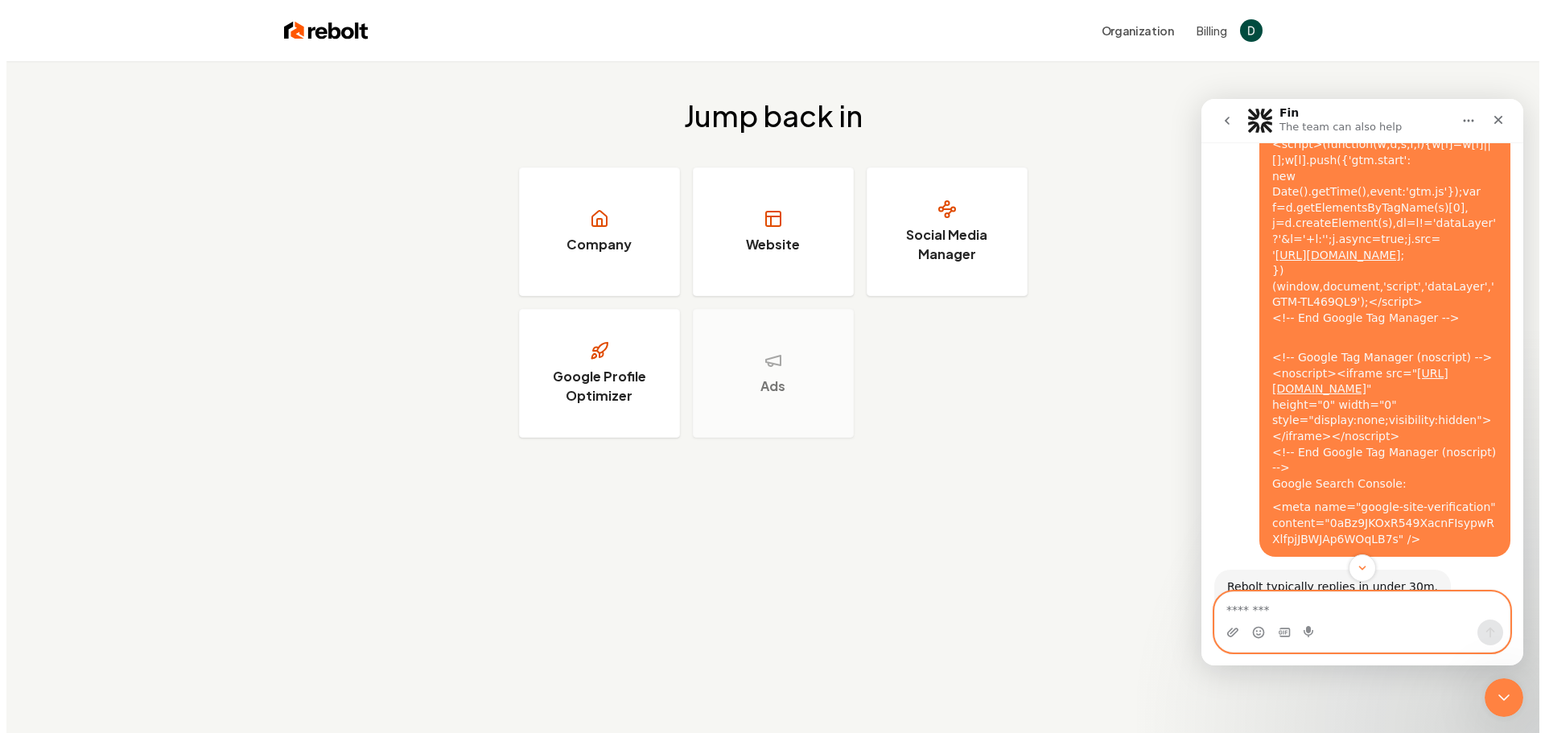
scroll to position [561, 0]
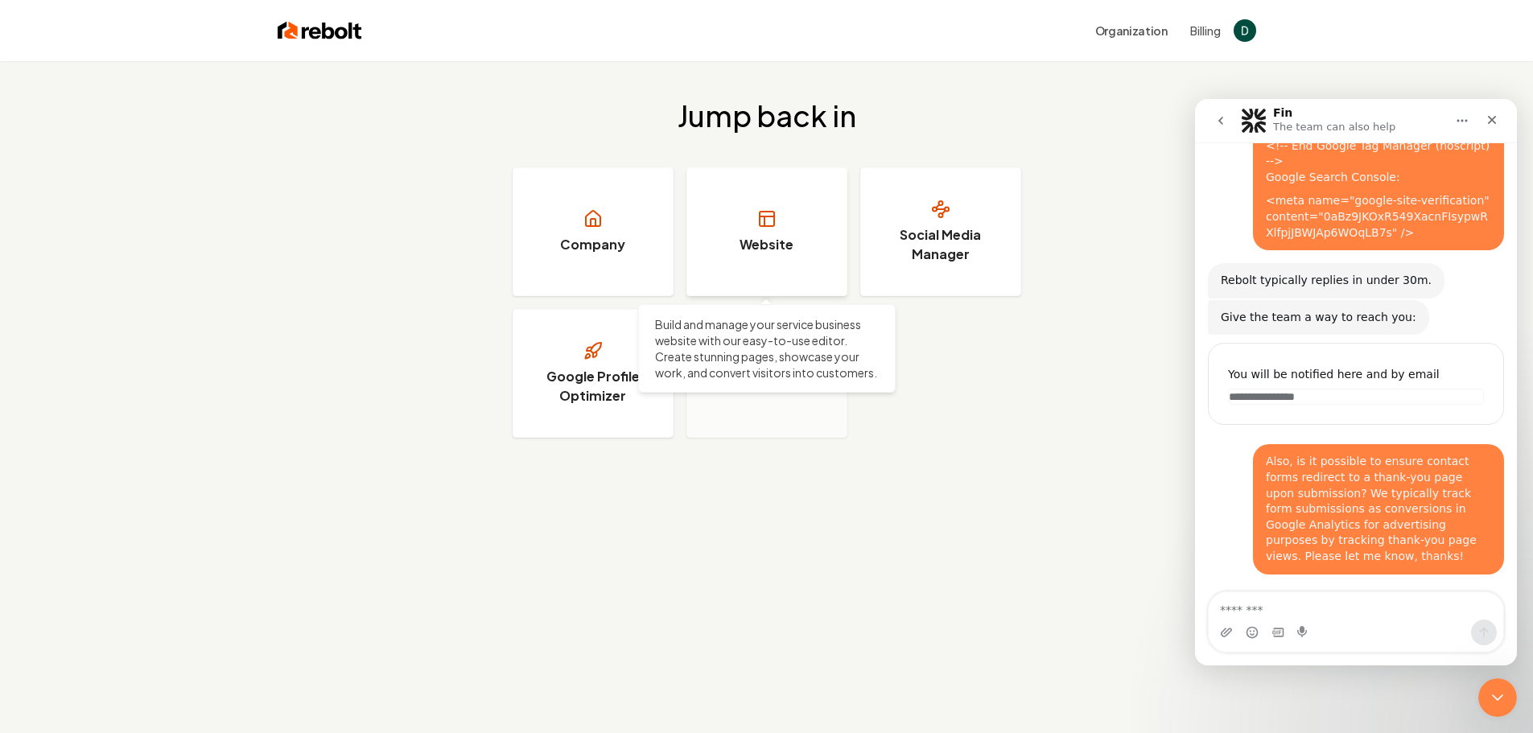
click at [801, 223] on link "Website" at bounding box center [767, 231] width 161 height 129
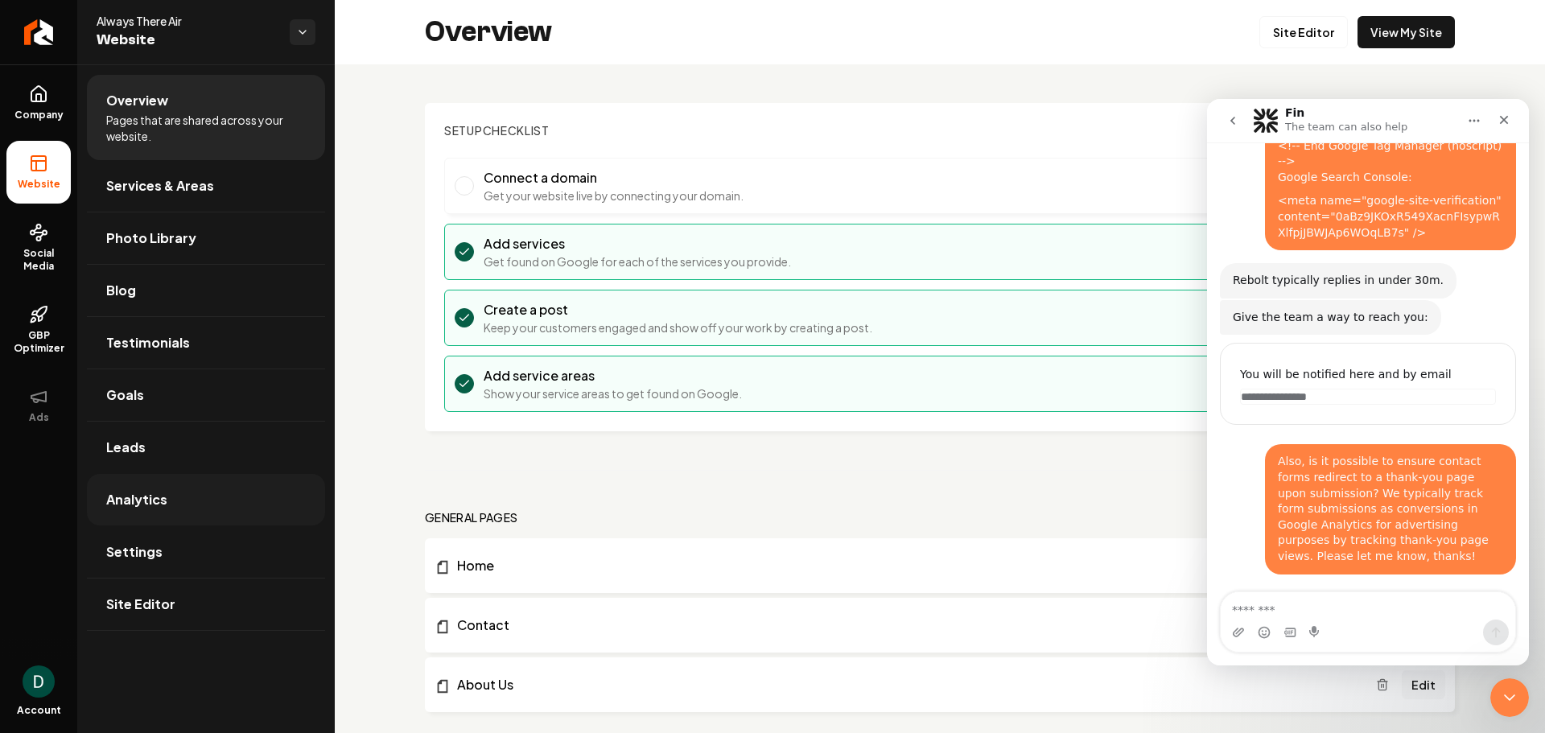
click at [194, 506] on link "Analytics" at bounding box center [206, 500] width 238 height 52
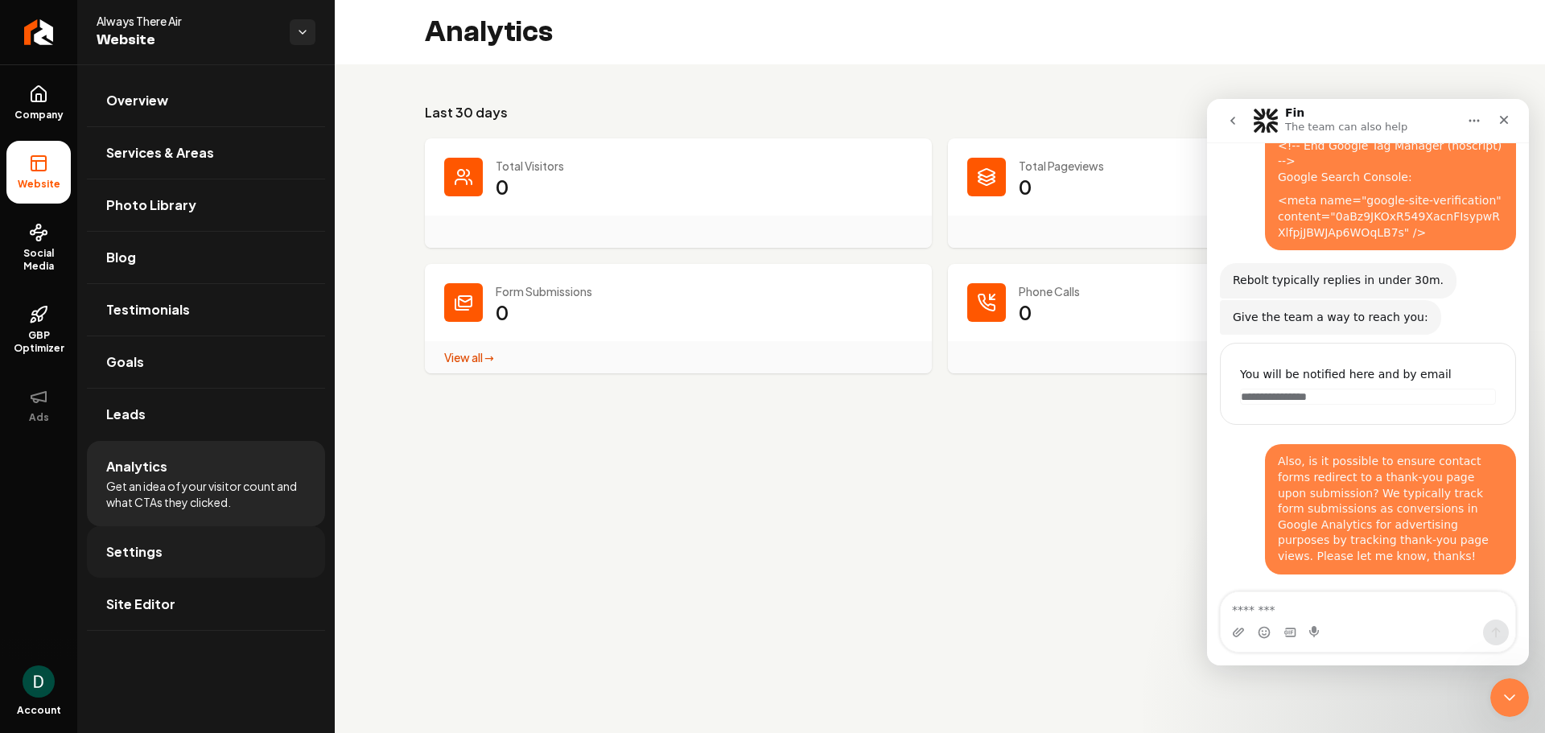
click at [248, 549] on link "Settings" at bounding box center [206, 552] width 238 height 52
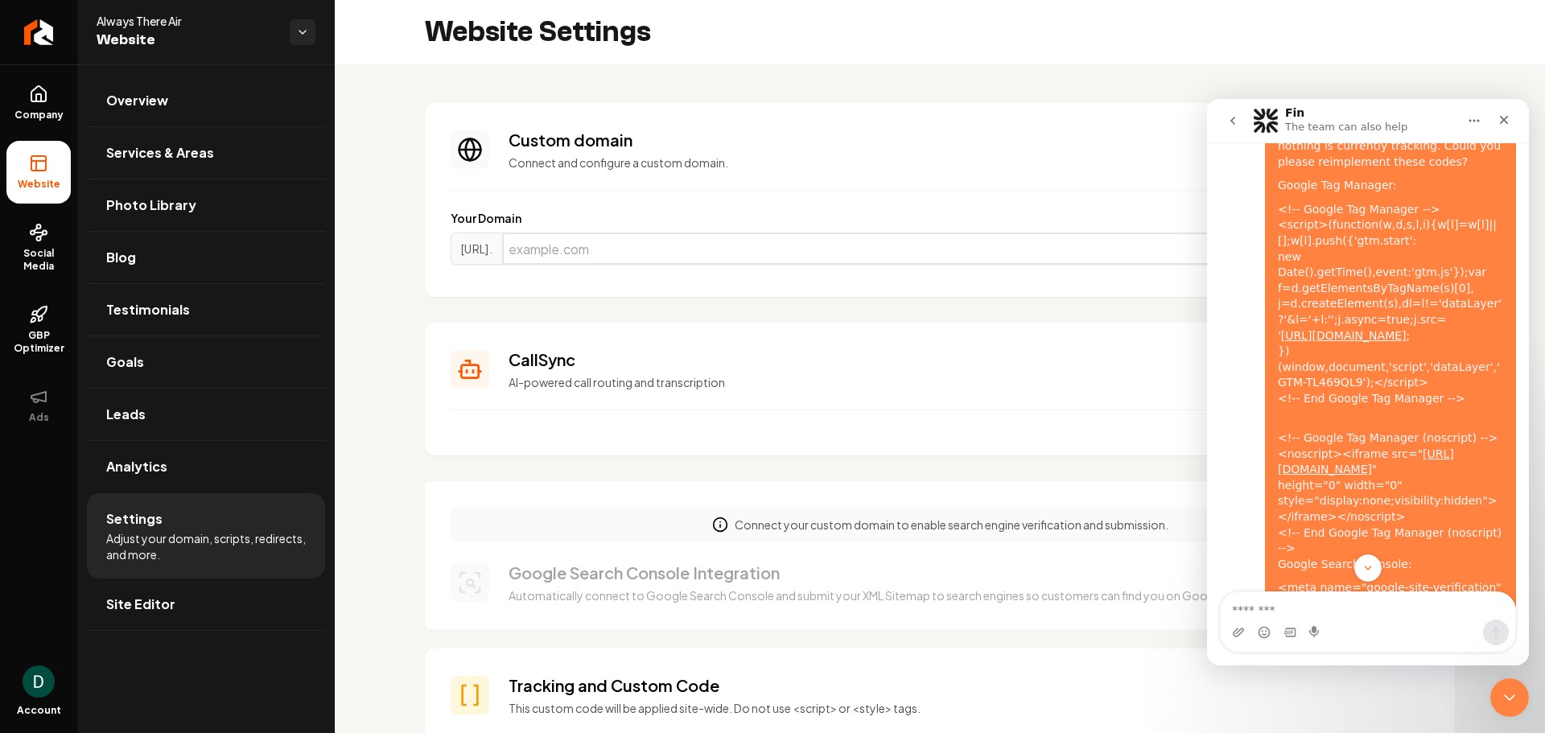
click at [626, 254] on input "Main content area" at bounding box center [888, 249] width 773 height 32
click at [648, 211] on label "Your Domain" at bounding box center [940, 218] width 979 height 16
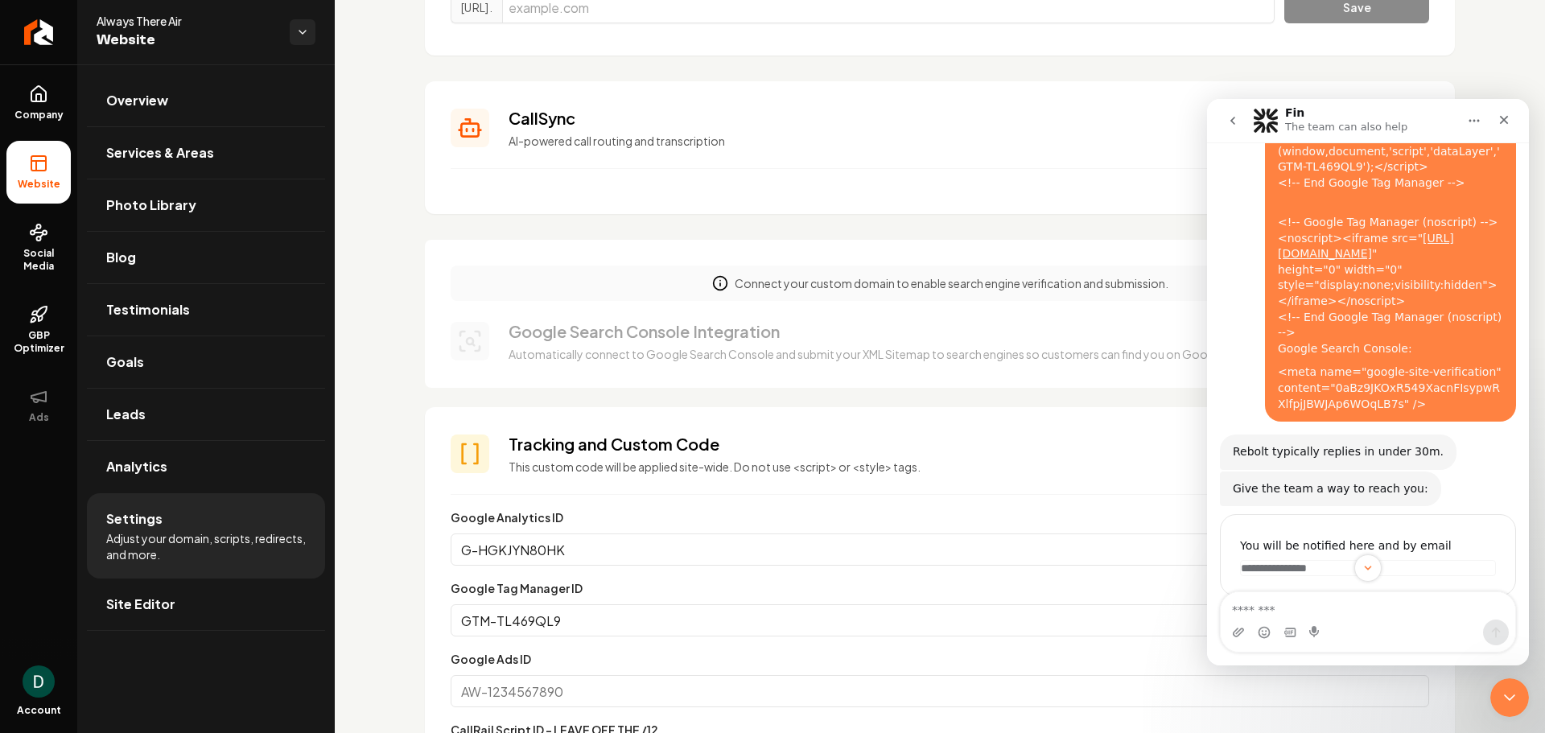
scroll to position [481, 0]
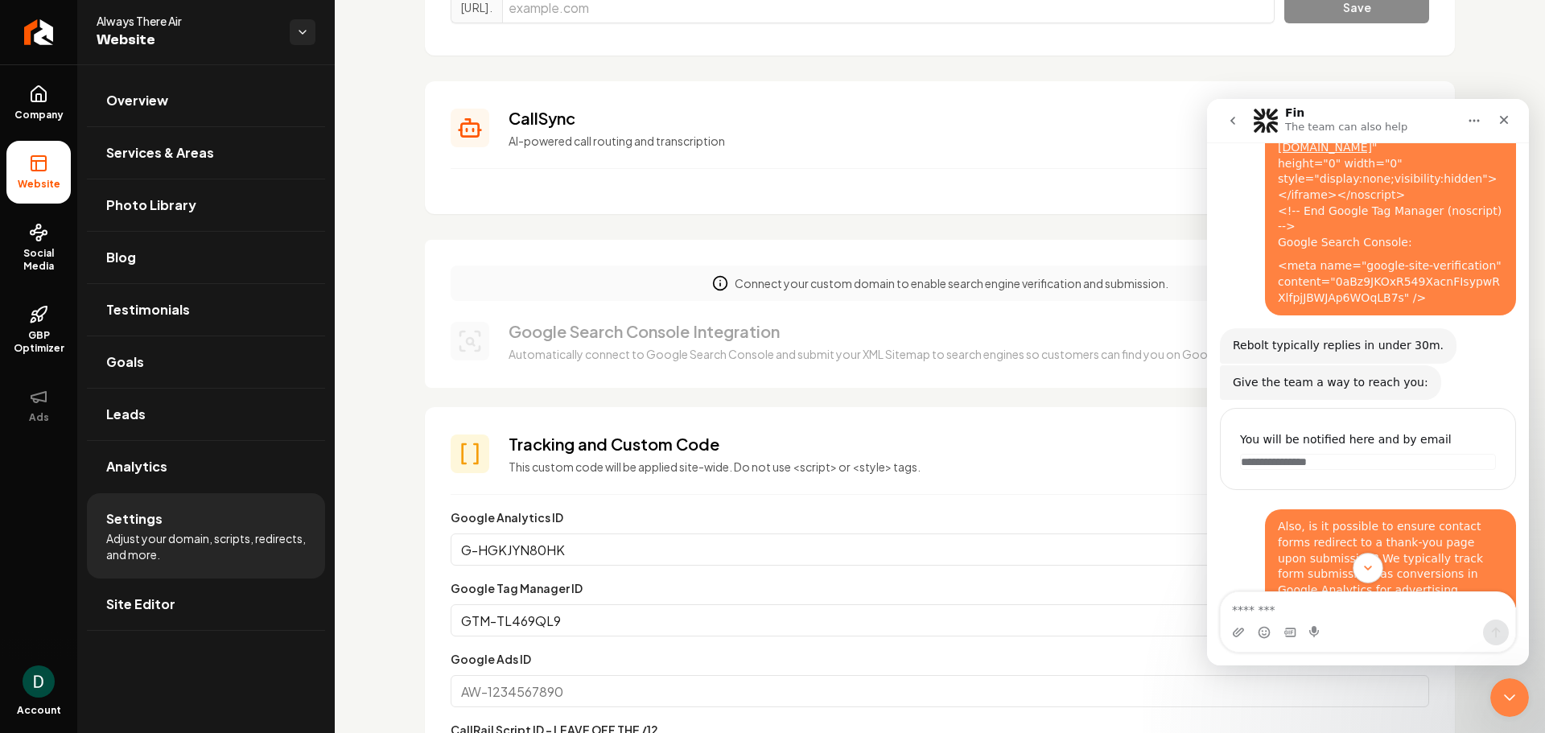
click at [1360, 561] on button "Scroll to bottom" at bounding box center [1368, 568] width 30 height 30
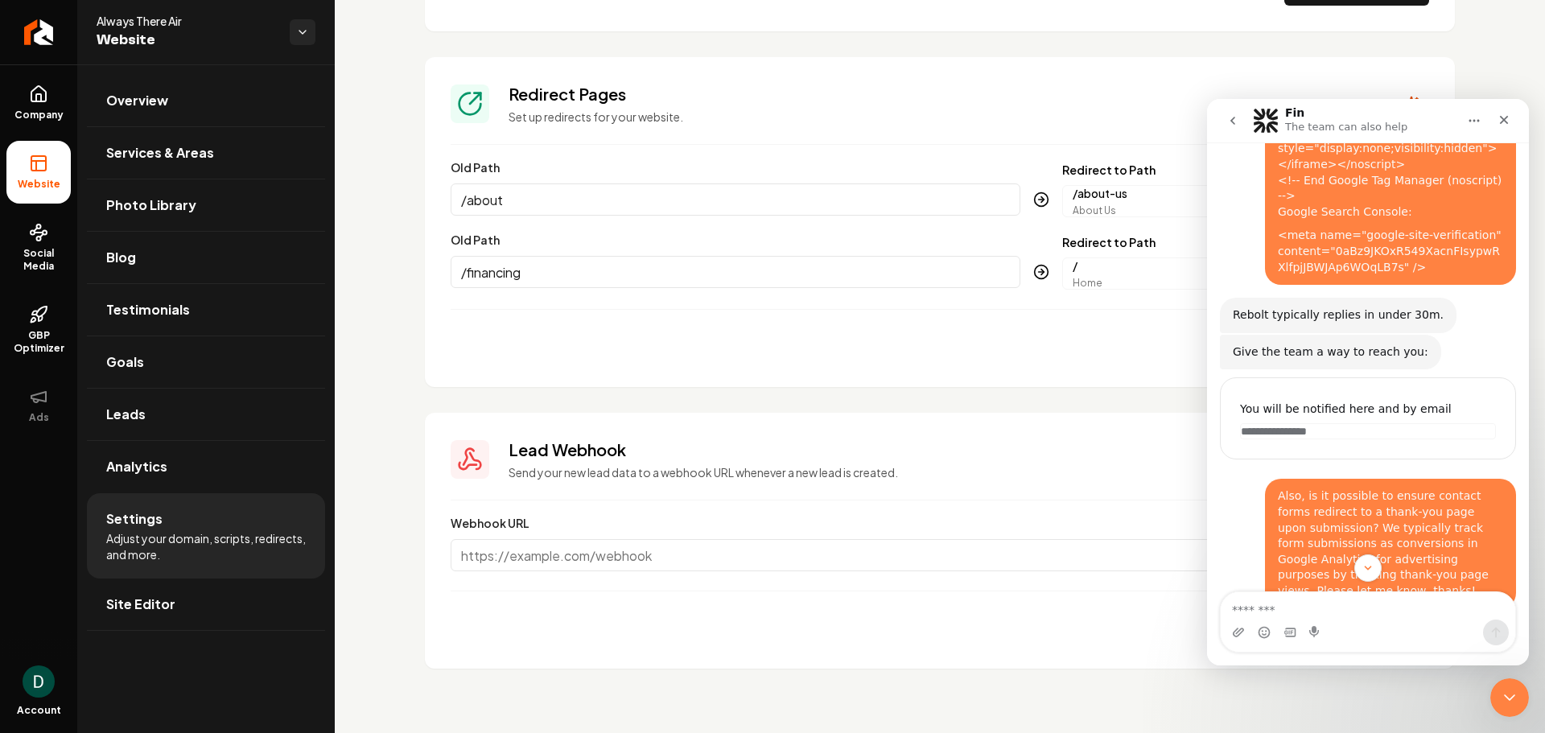
scroll to position [561, 0]
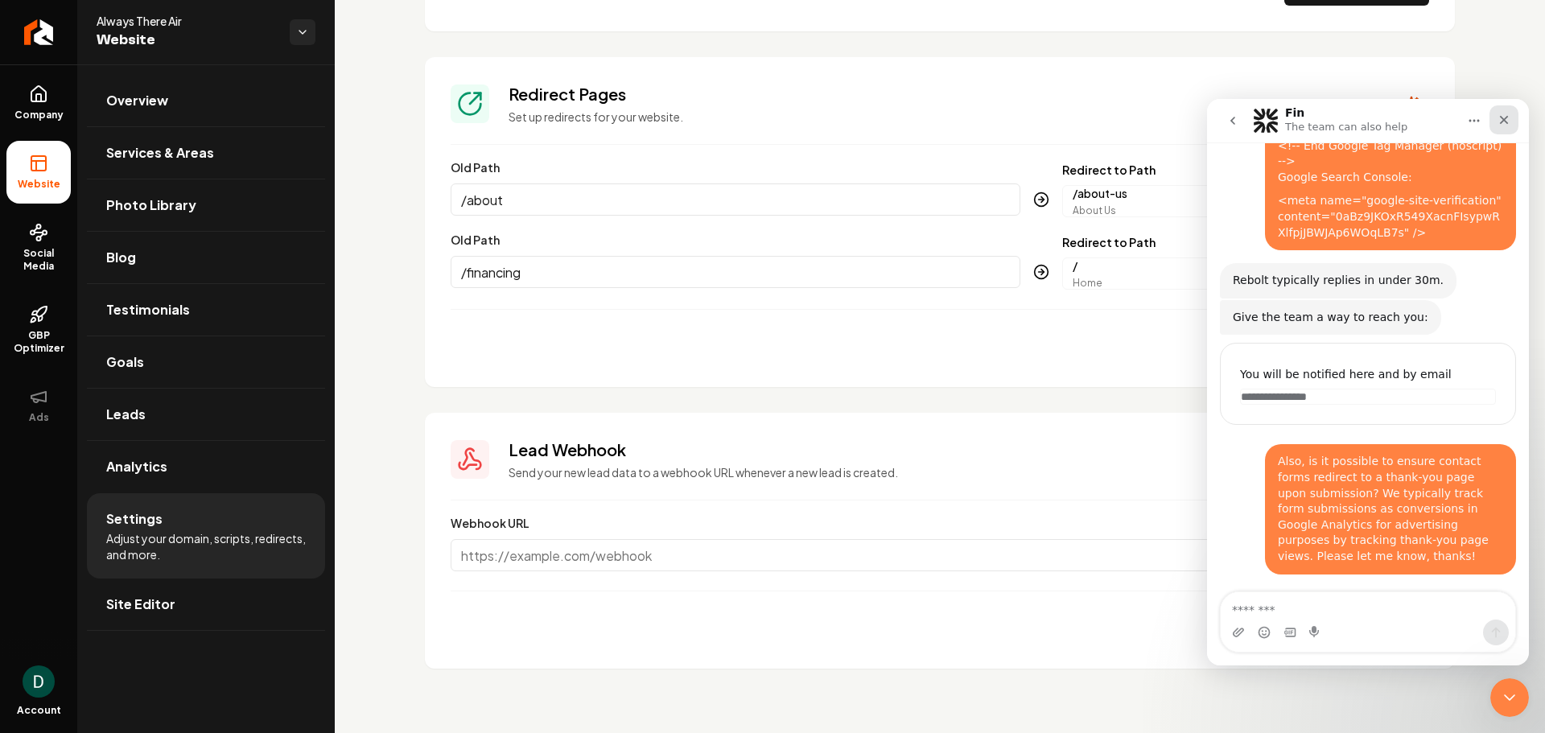
click at [1512, 123] on div "Close" at bounding box center [1504, 119] width 29 height 29
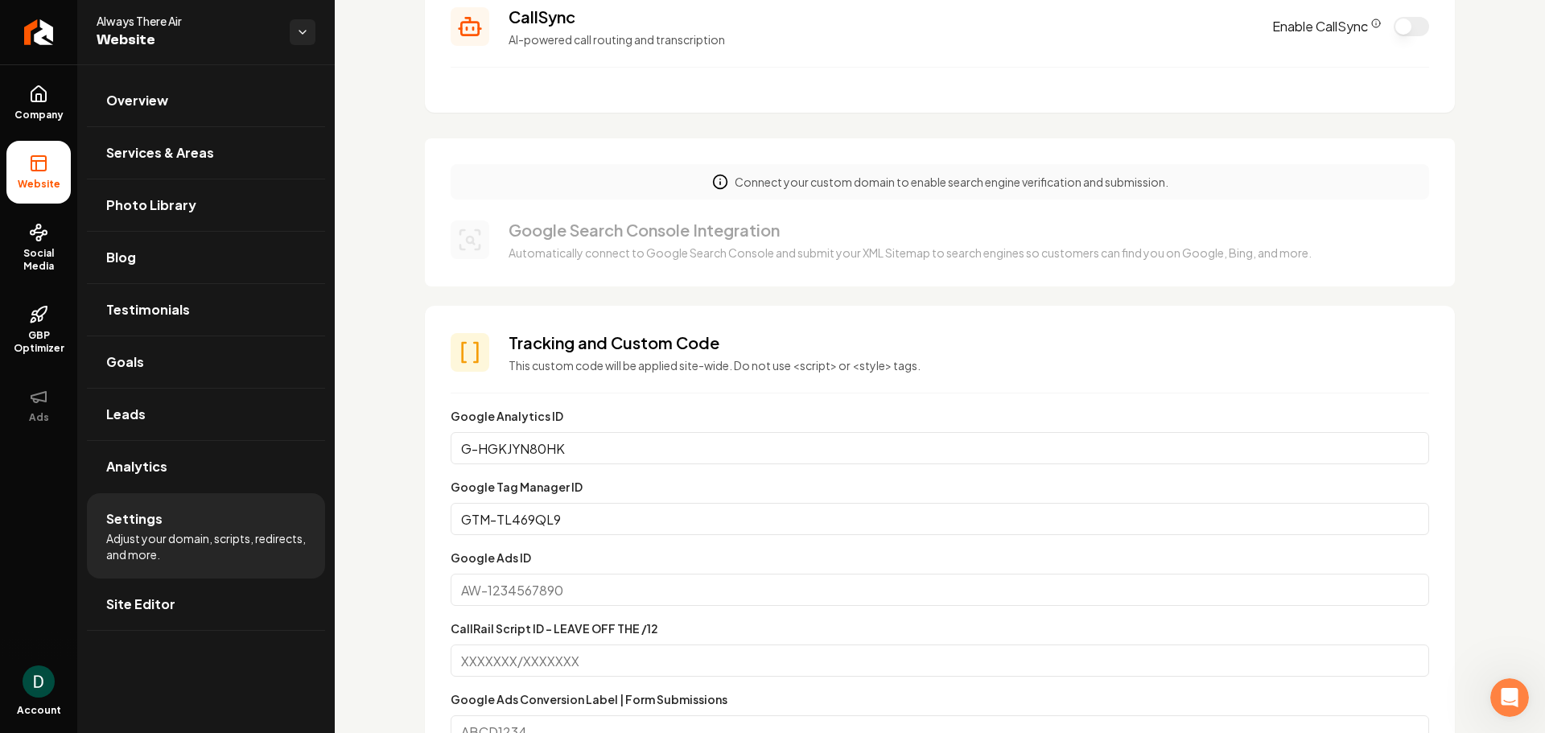
scroll to position [62, 0]
